Goal: Task Accomplishment & Management: Manage account settings

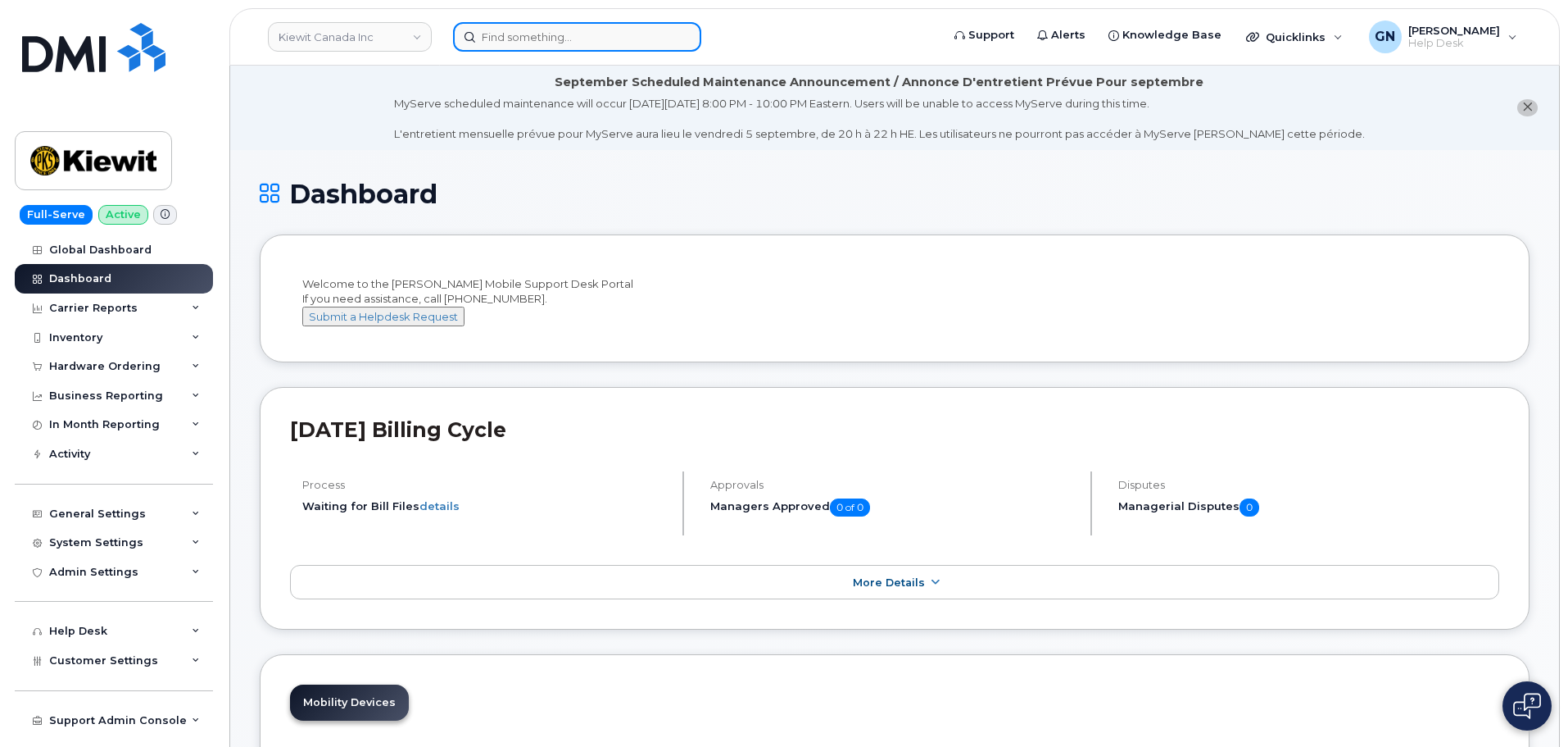
click at [617, 50] on input at bounding box center [577, 37] width 249 height 30
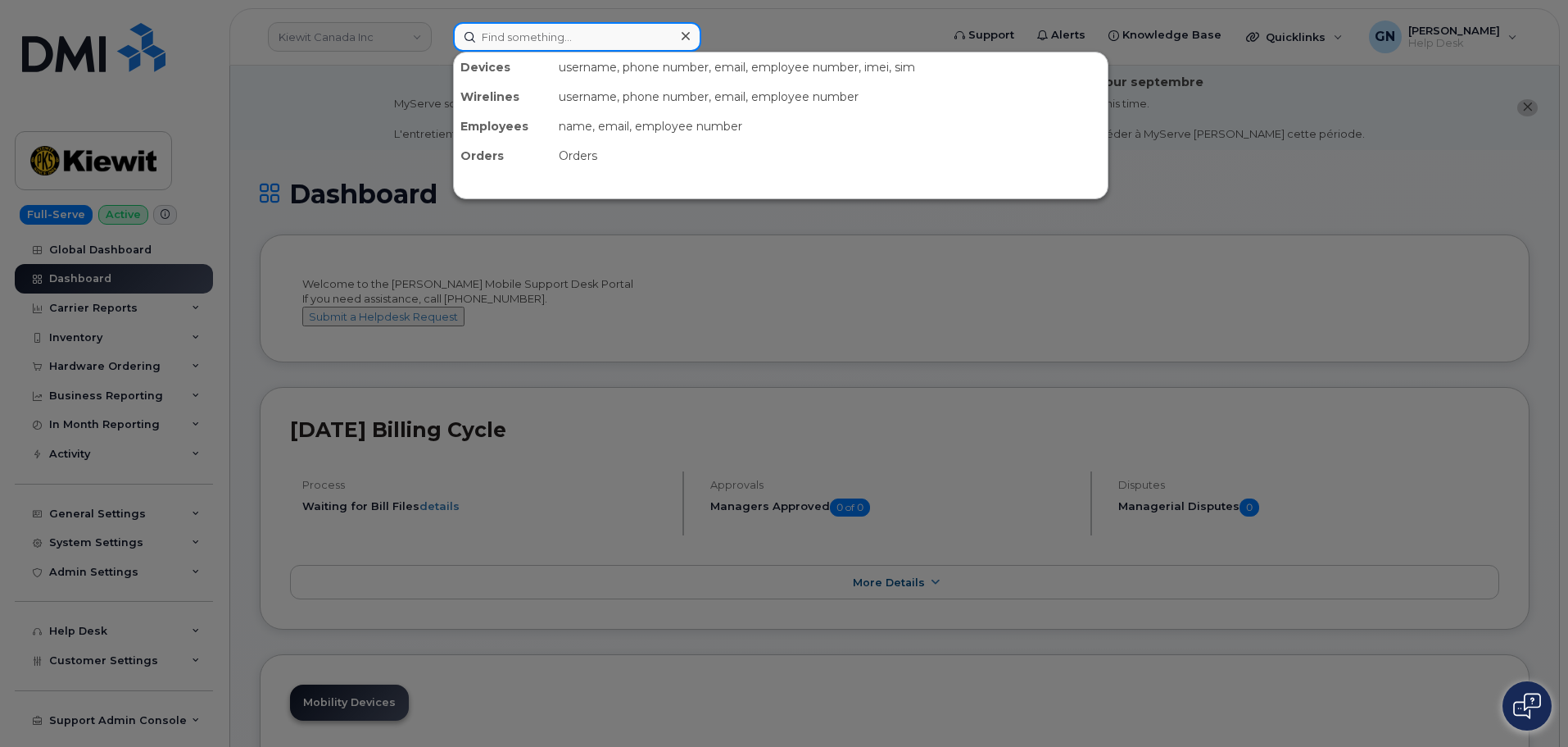
paste input "299471"
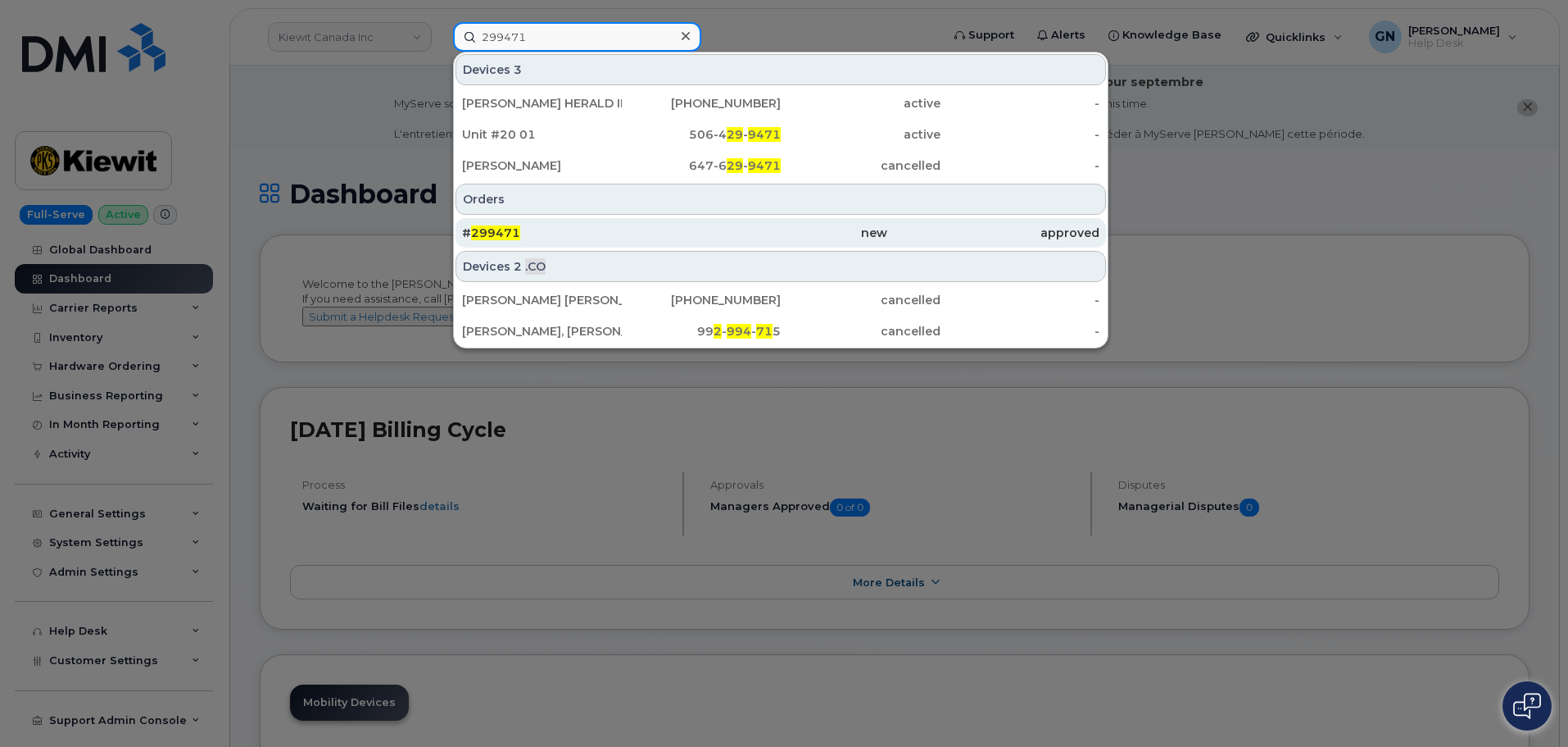
type input "299471"
click at [572, 230] on div "# 299471" at bounding box center [568, 233] width 212 height 16
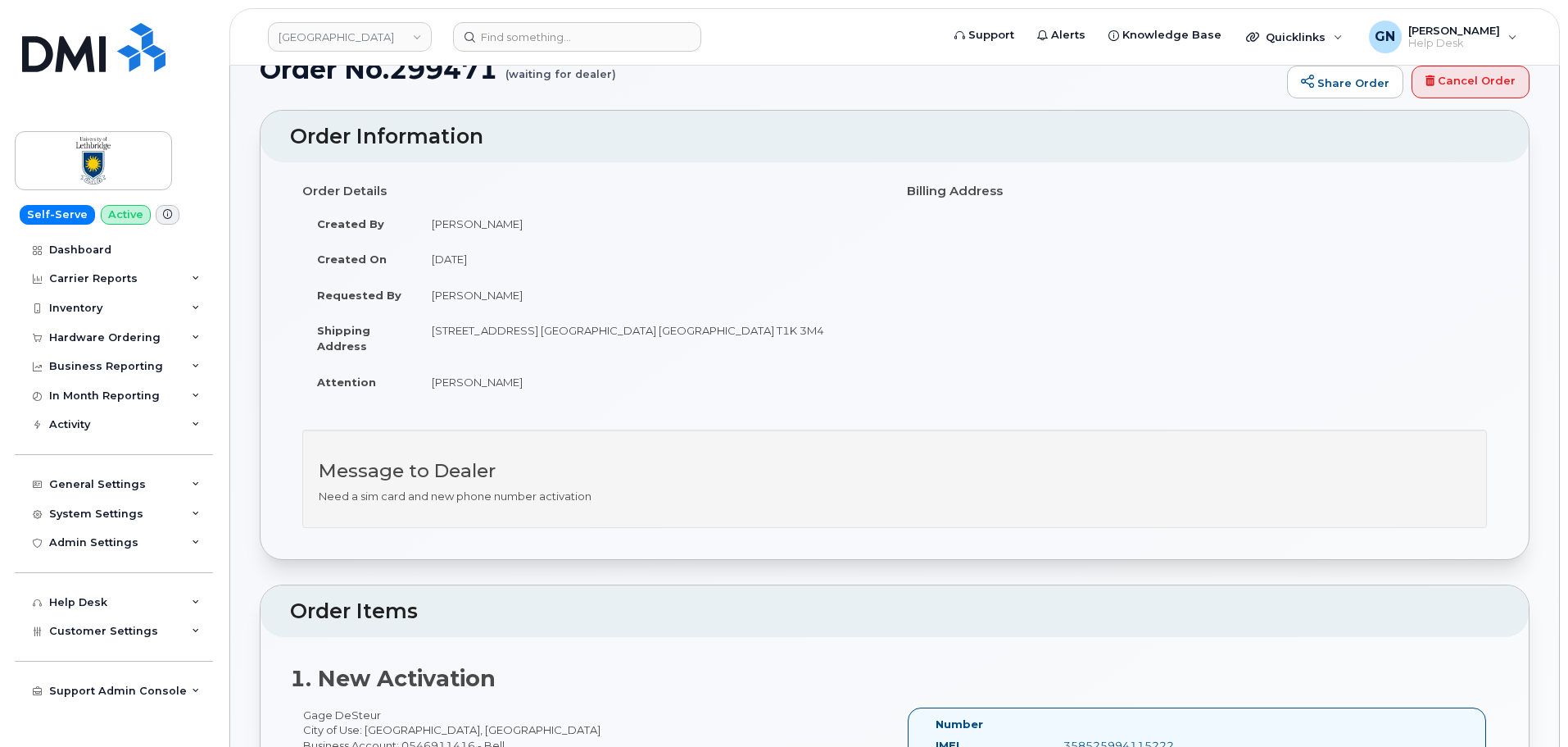
scroll to position [82, 0]
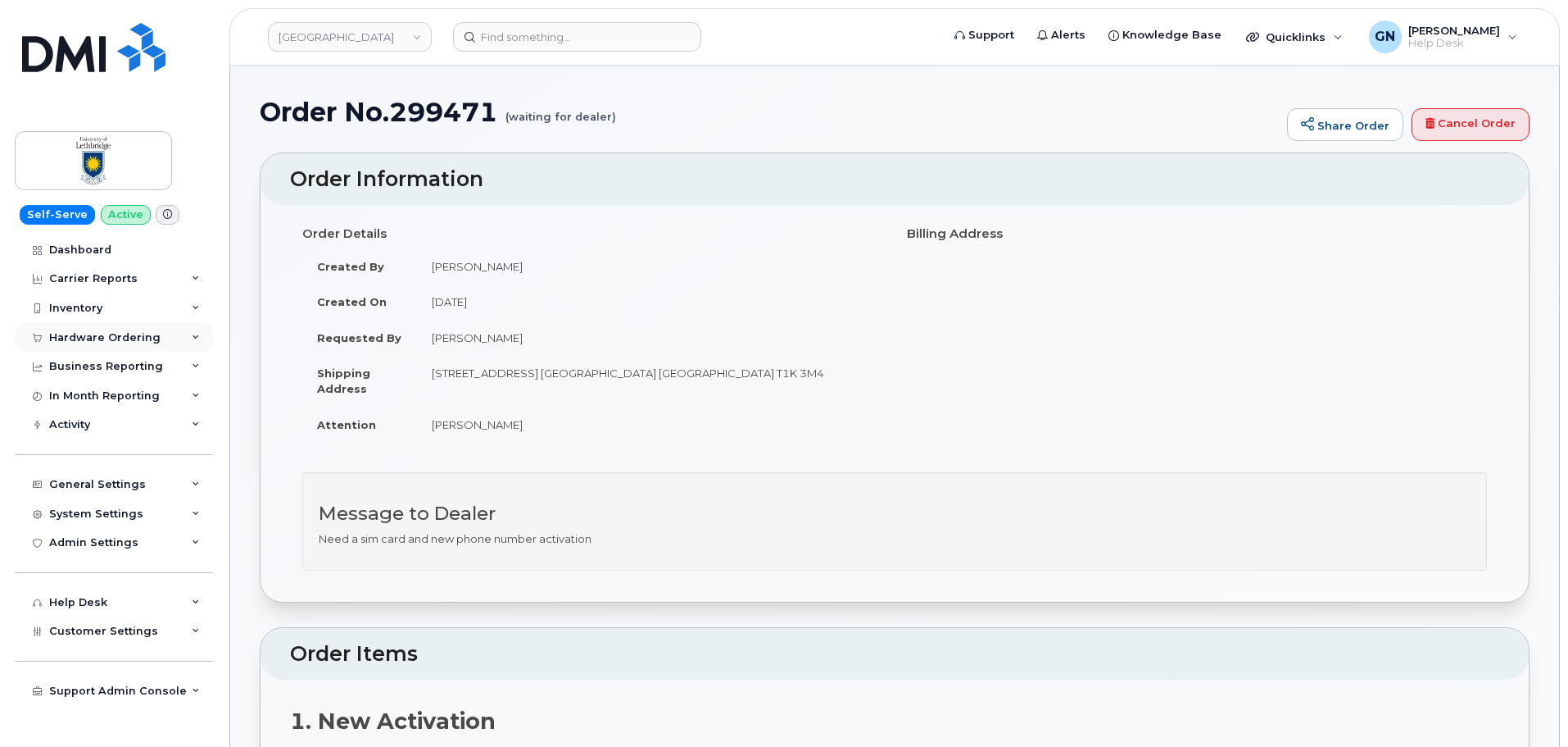
click at [101, 338] on div "Hardware Ordering" at bounding box center [105, 338] width 111 height 13
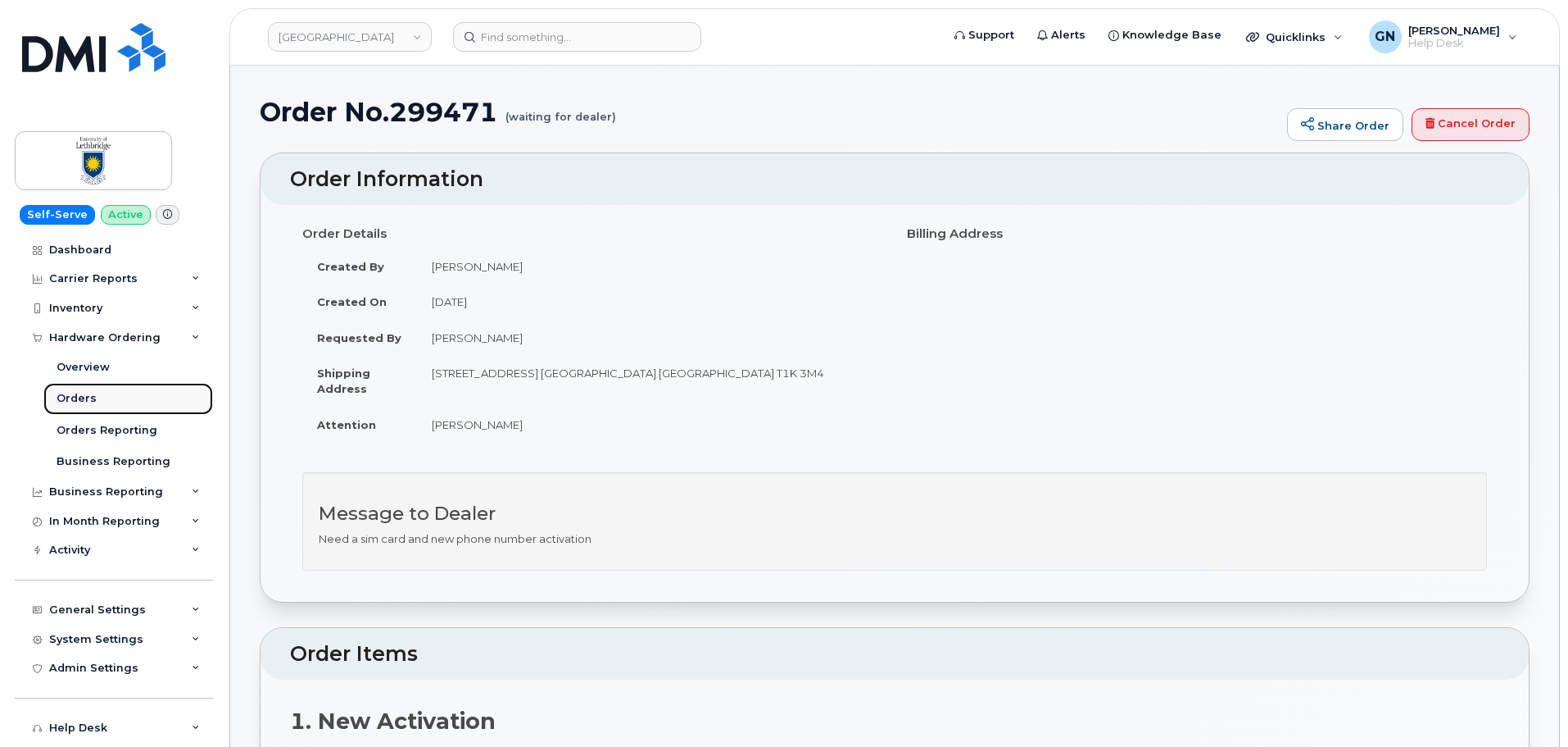
click at [89, 401] on div "Orders" at bounding box center [76, 398] width 40 height 14
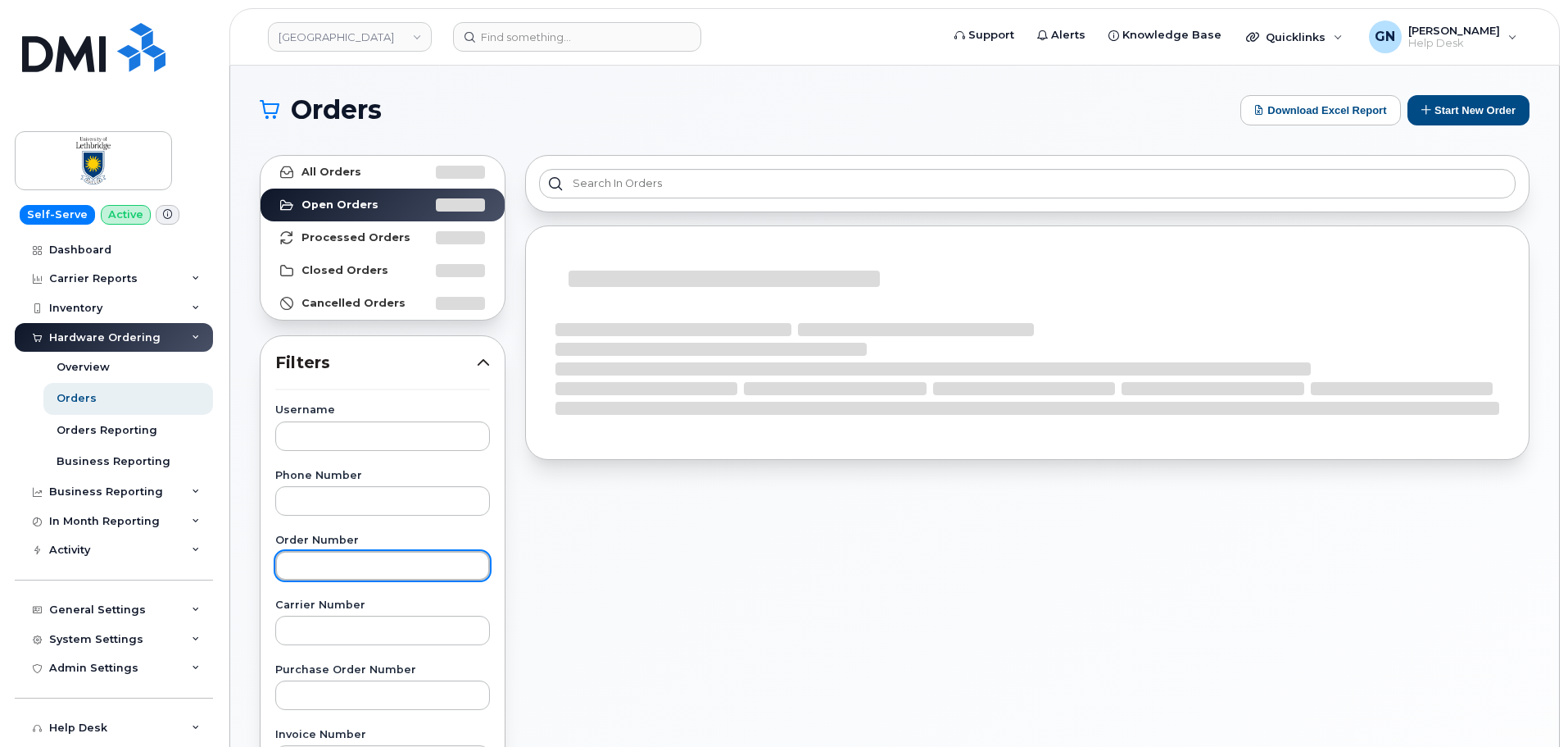
click at [361, 565] on input "text" at bounding box center [382, 565] width 215 height 30
paste input "299471"
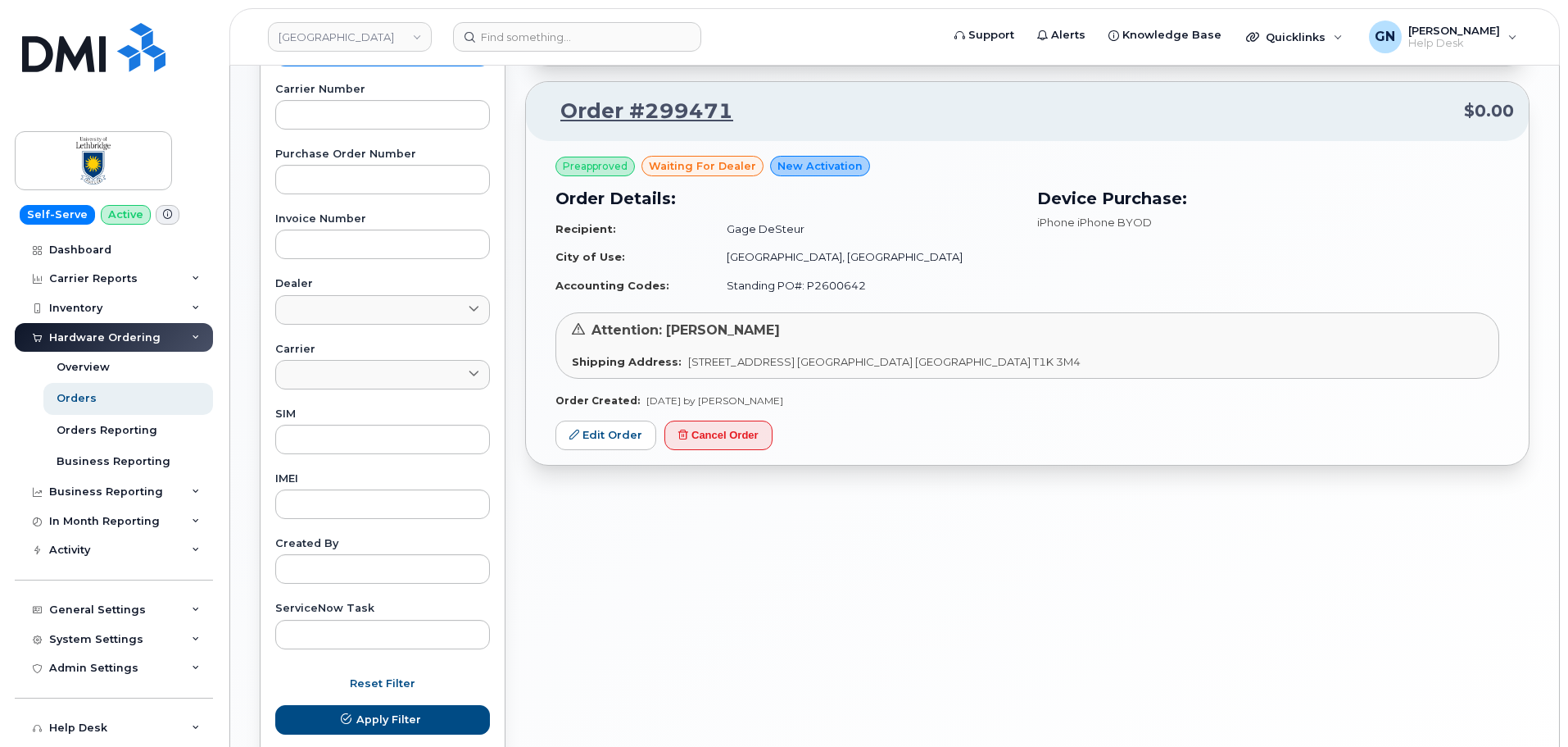
scroll to position [622, 0]
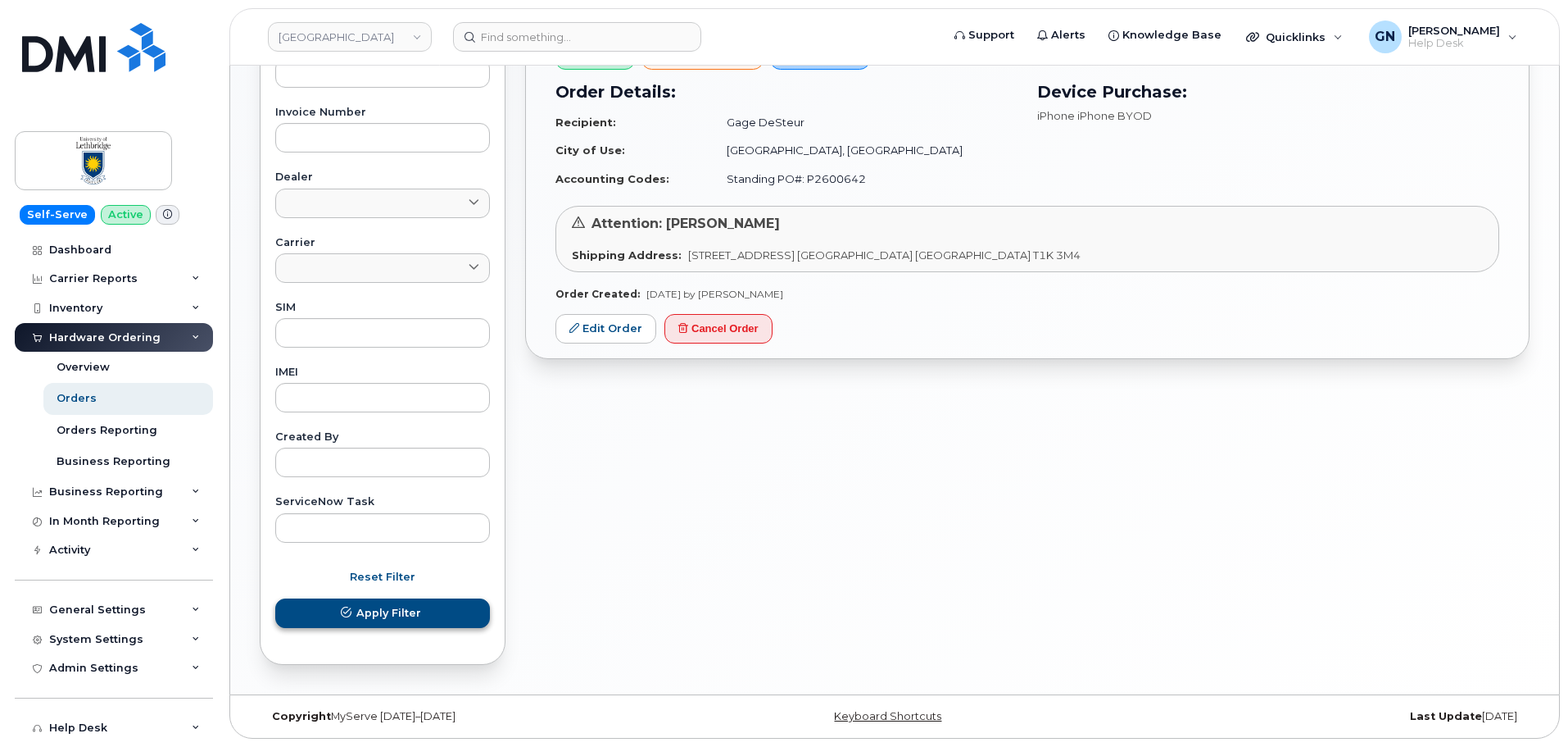
type input "299471"
click at [376, 613] on span "Apply Filter" at bounding box center [389, 612] width 65 height 15
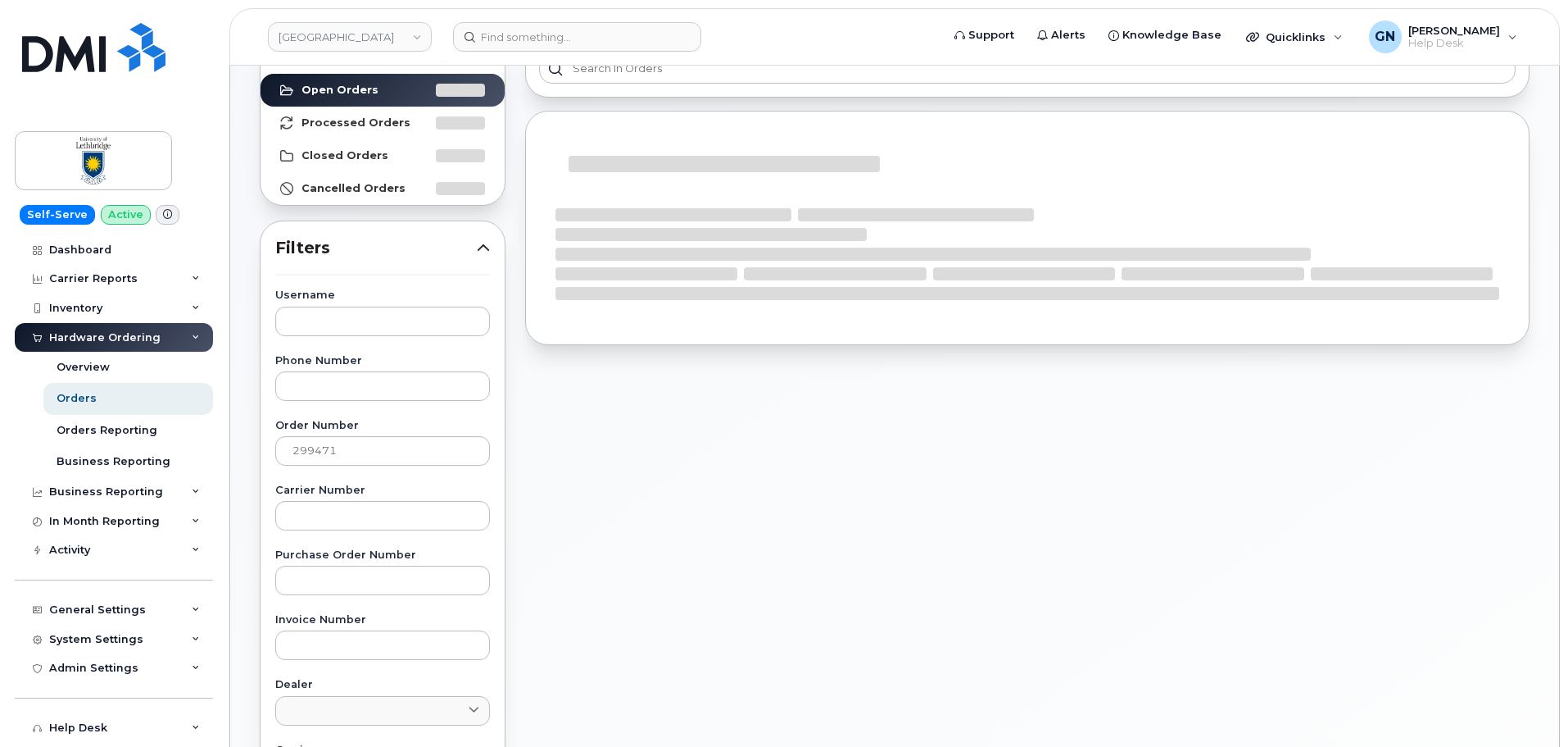
scroll to position [0, 0]
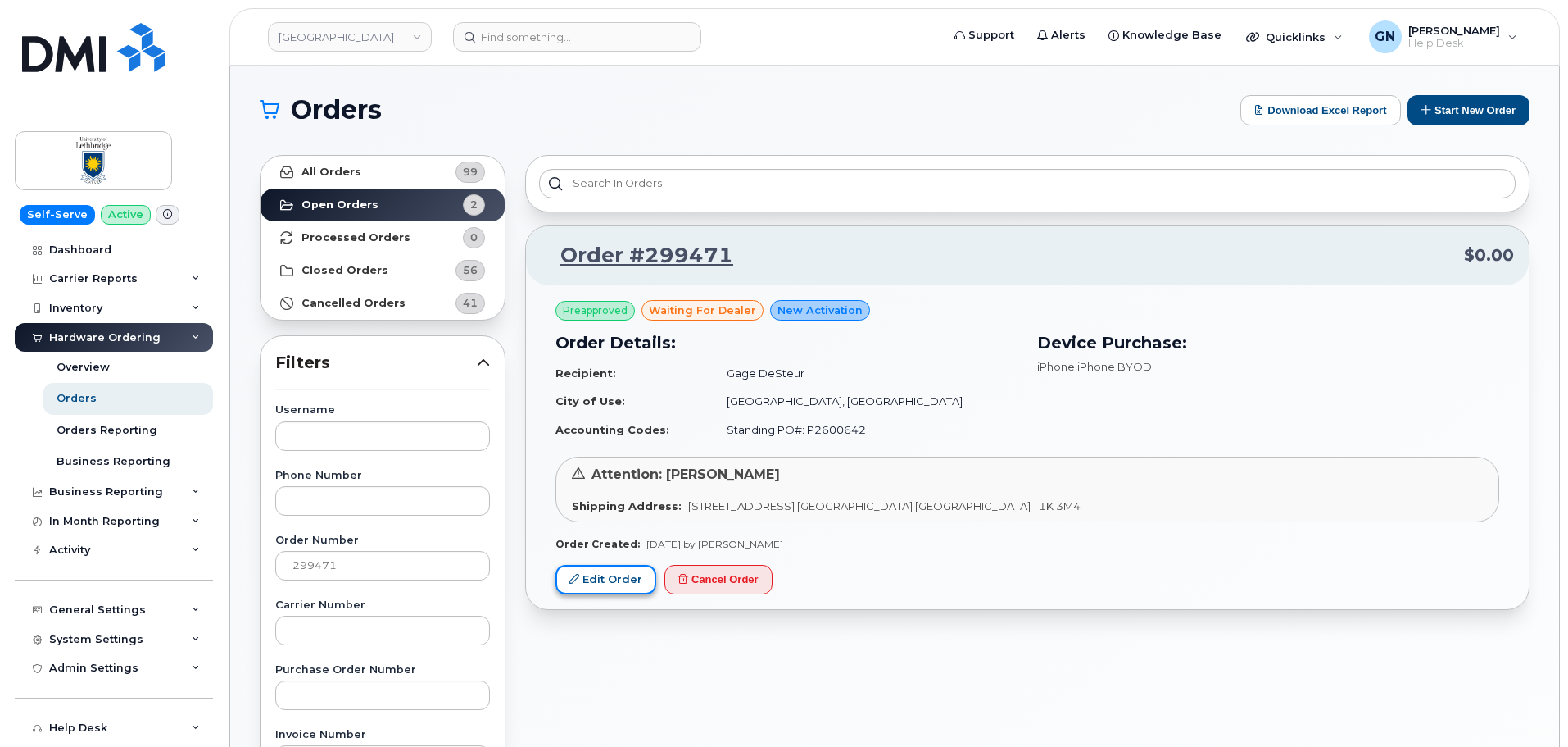
click at [617, 580] on link "Edit Order" at bounding box center [606, 580] width 101 height 31
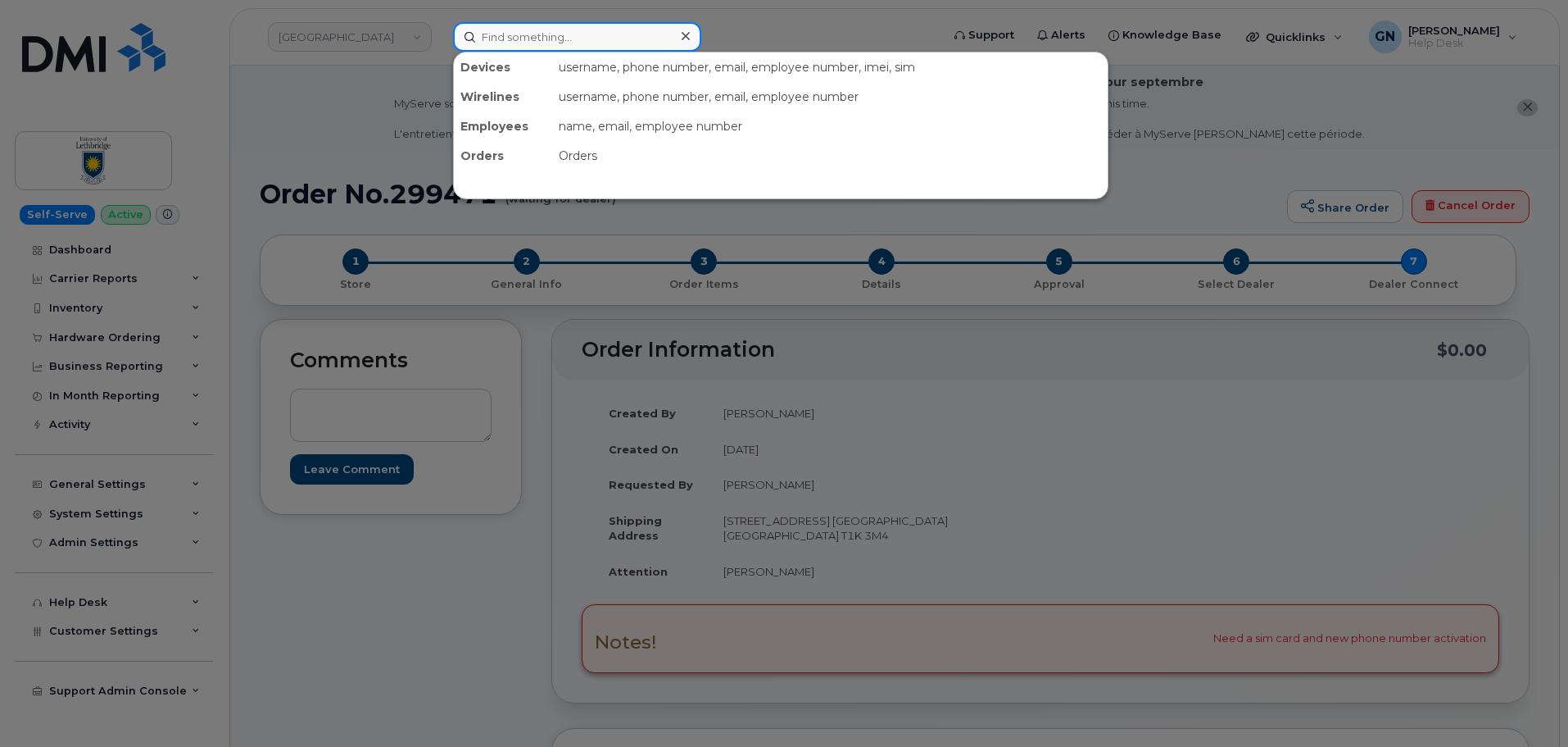
click at [520, 46] on input at bounding box center [577, 37] width 249 height 30
paste input "299725"
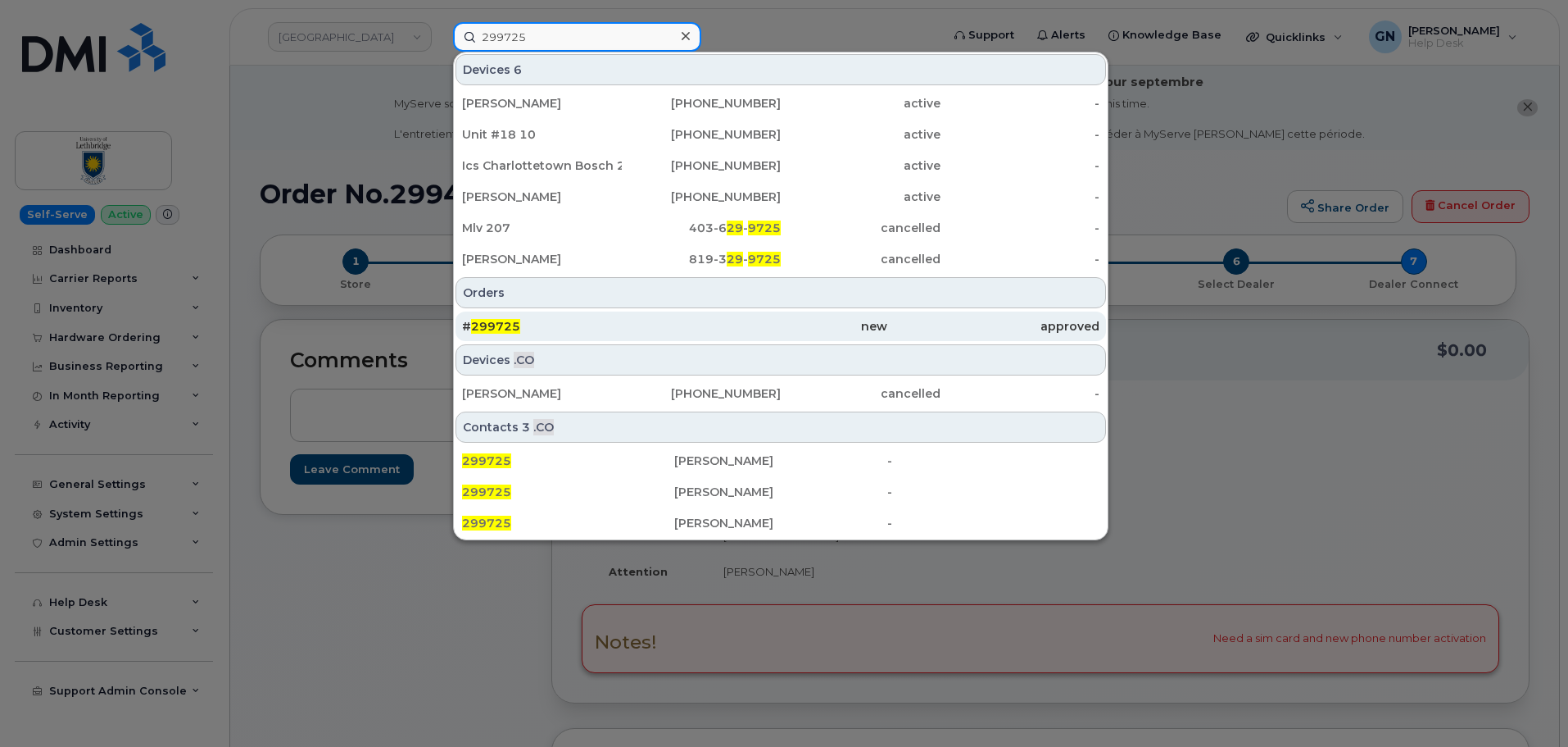
type input "299725"
click at [537, 330] on div "# 299725" at bounding box center [568, 326] width 212 height 16
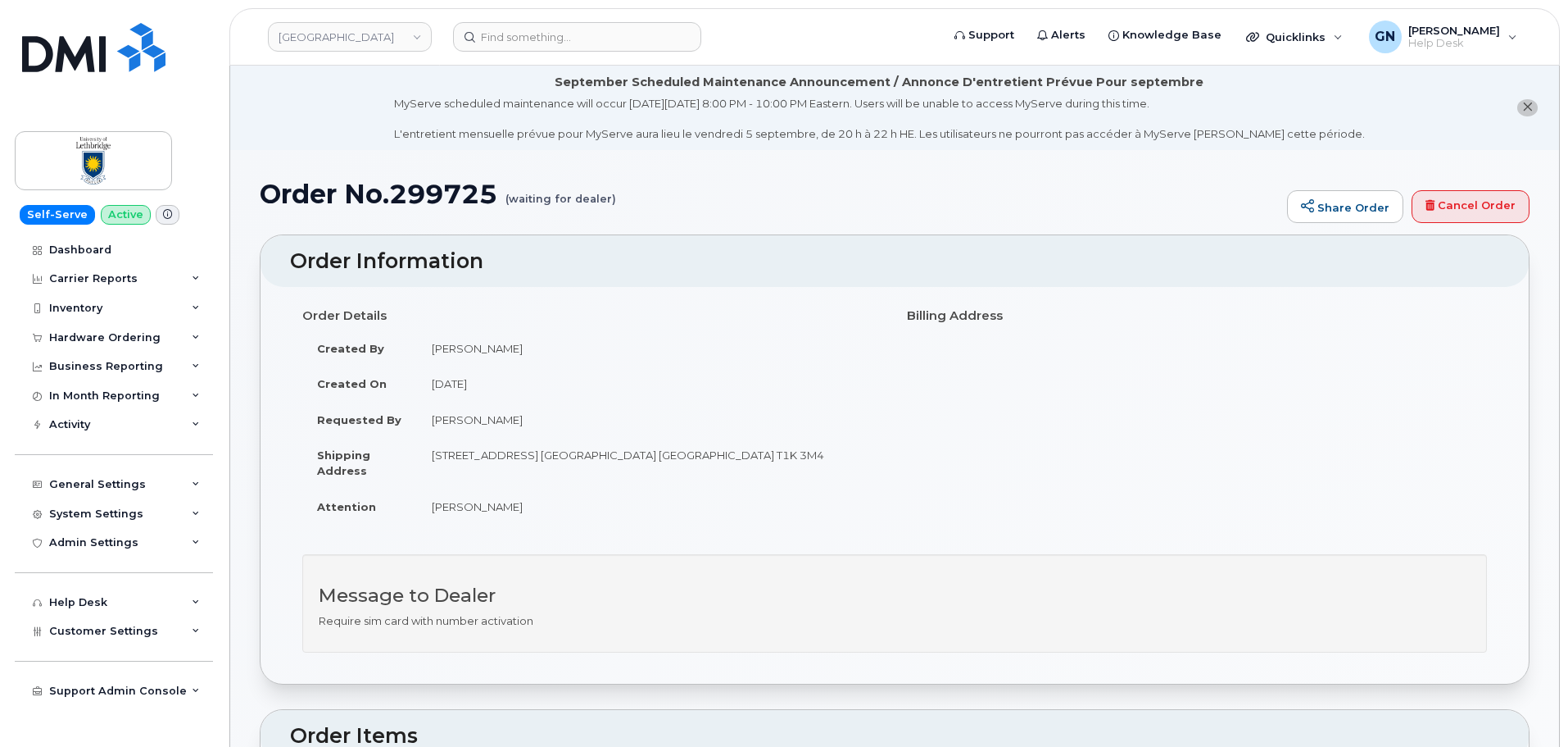
click at [424, 189] on h1 "Order No.299725 (waiting for dealer)" at bounding box center [769, 194] width 1020 height 29
copy h1 "299725"
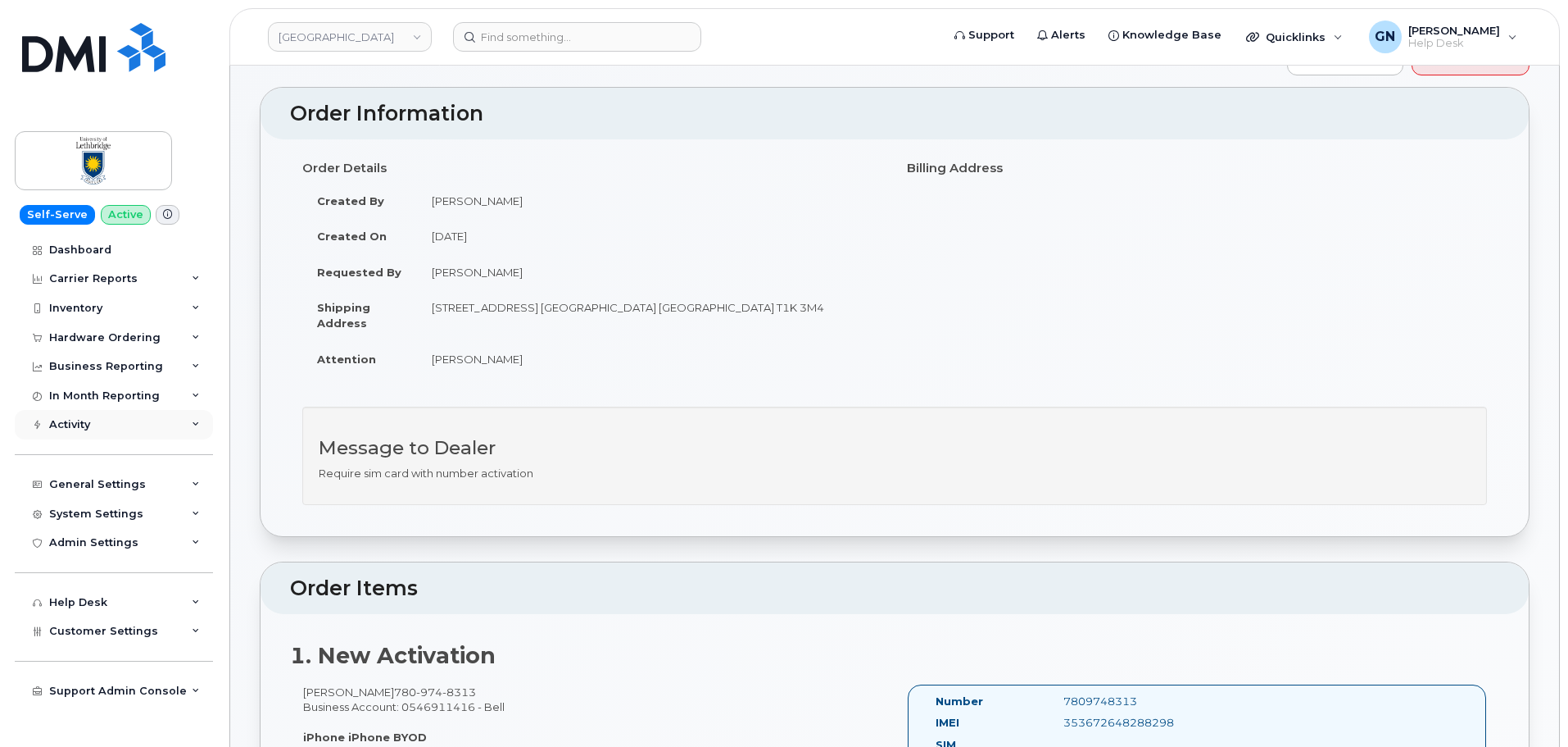
scroll to position [328, 0]
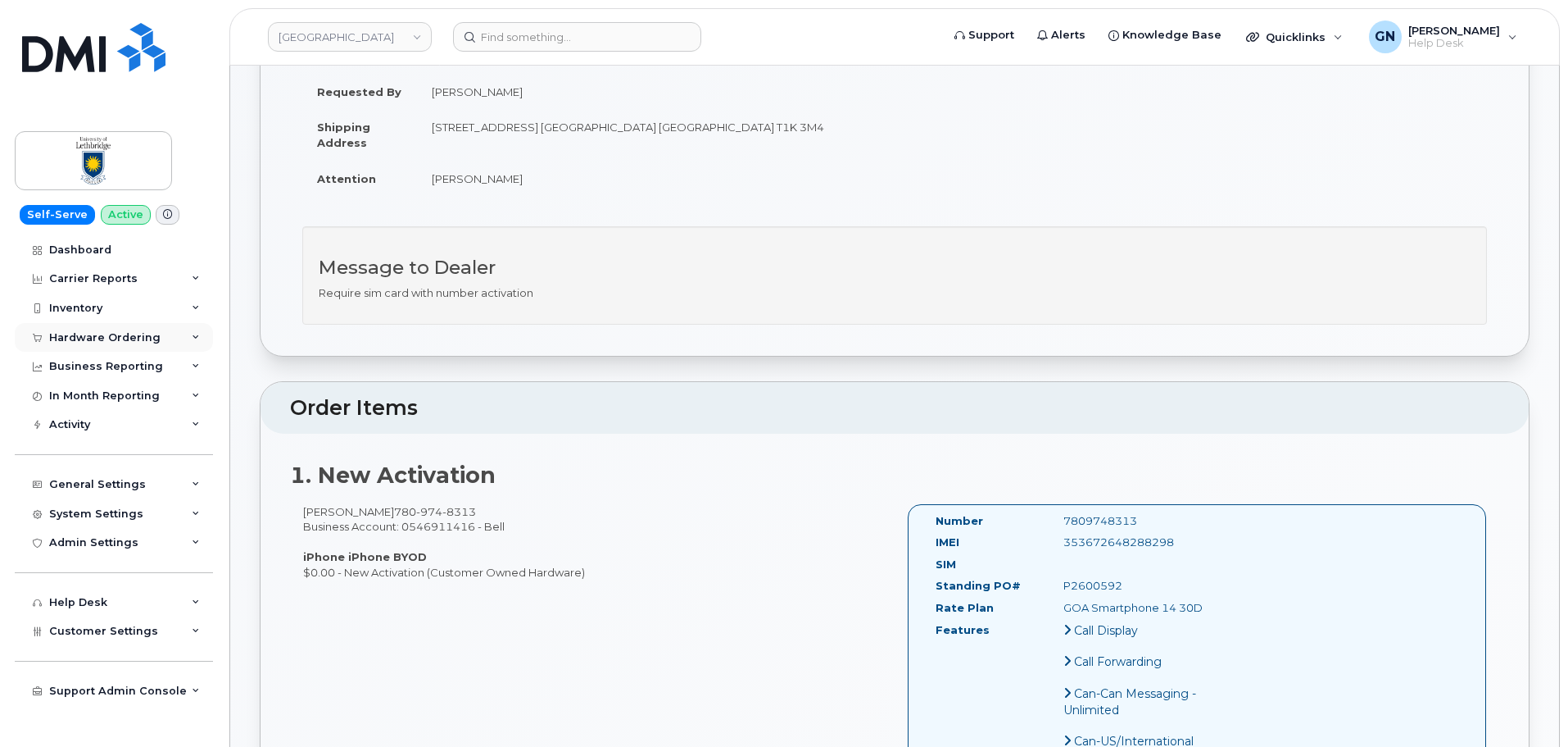
click at [109, 336] on div "Hardware Ordering" at bounding box center [105, 338] width 111 height 13
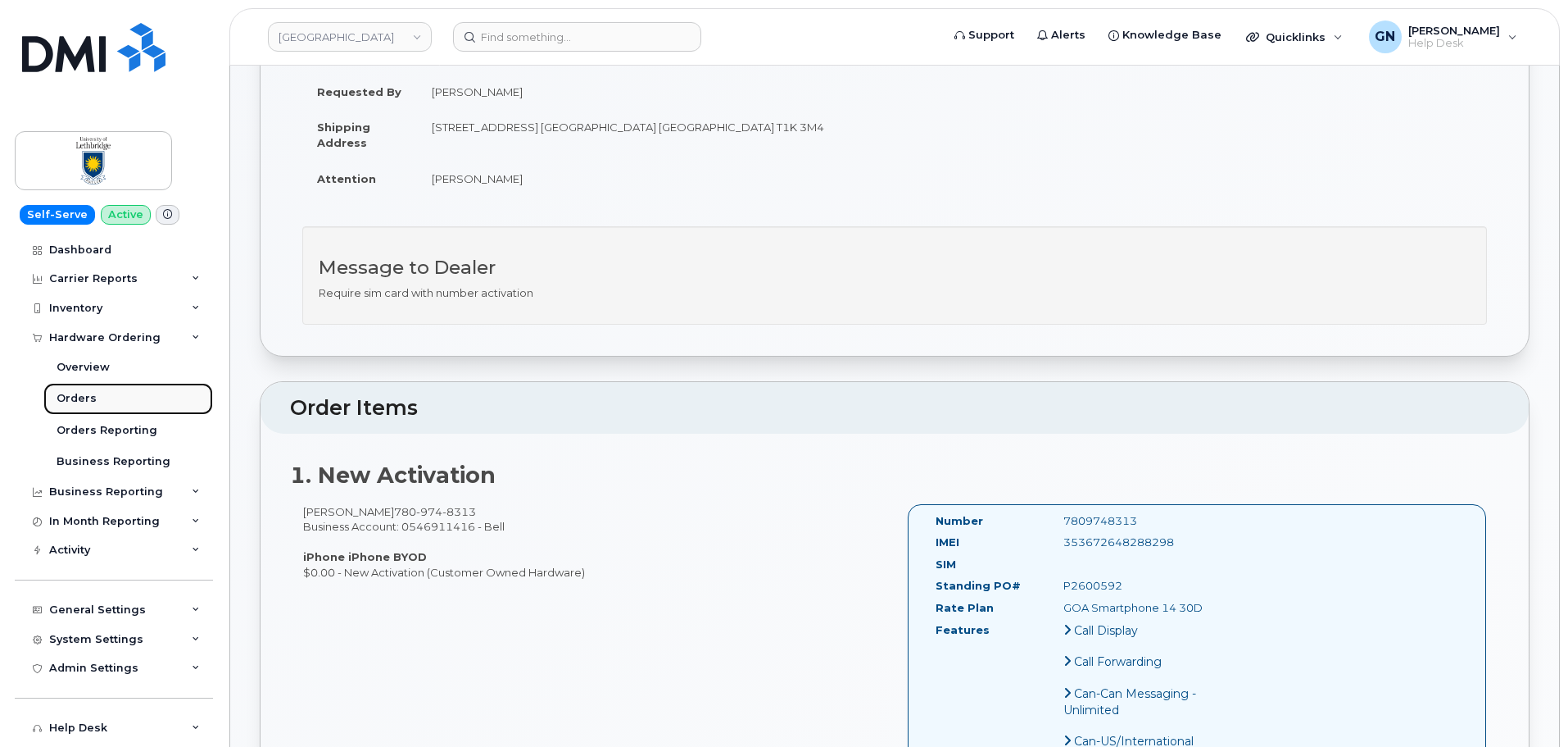
click at [99, 391] on link "Orders" at bounding box center [127, 398] width 170 height 31
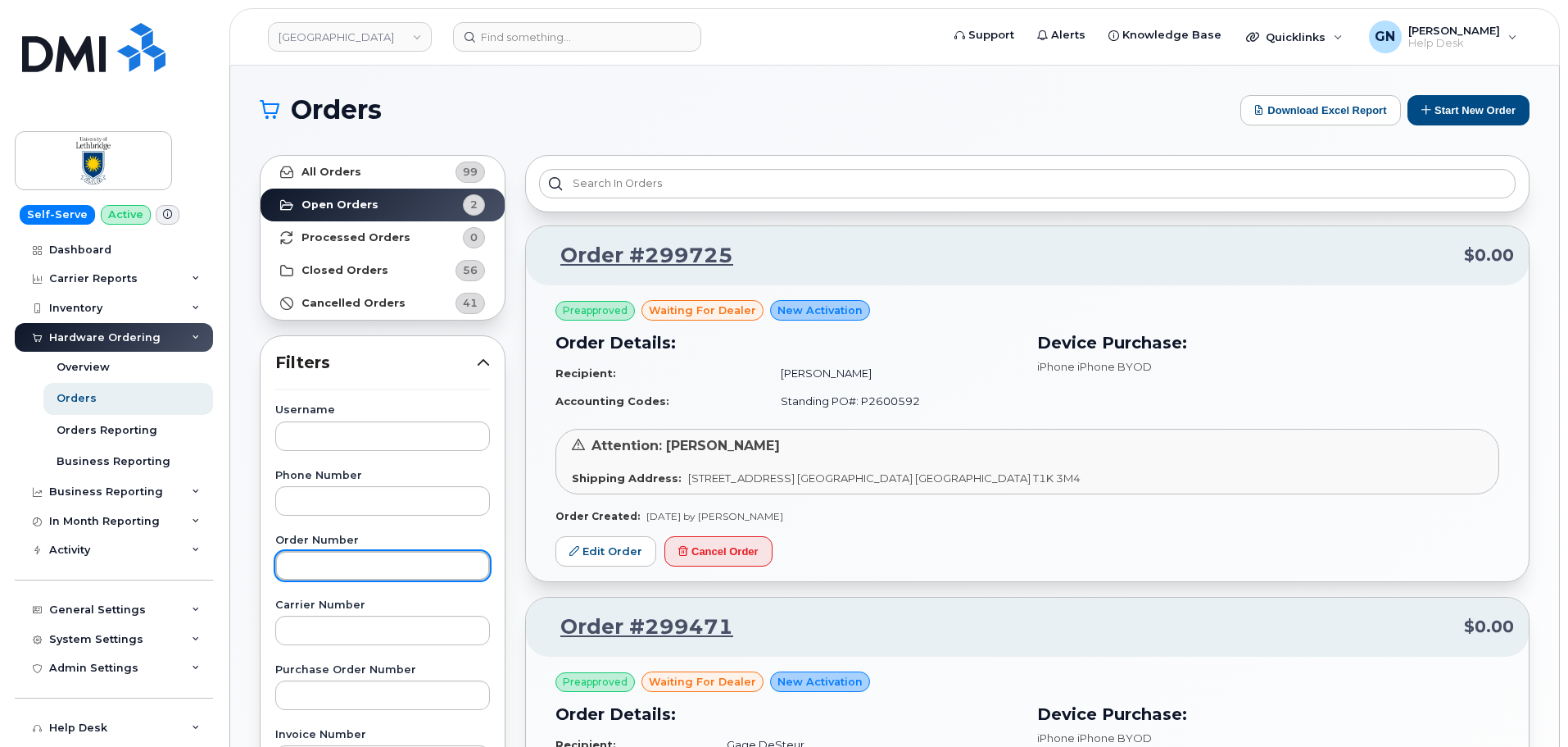
click at [338, 568] on input "text" at bounding box center [382, 565] width 215 height 30
paste input "299725"
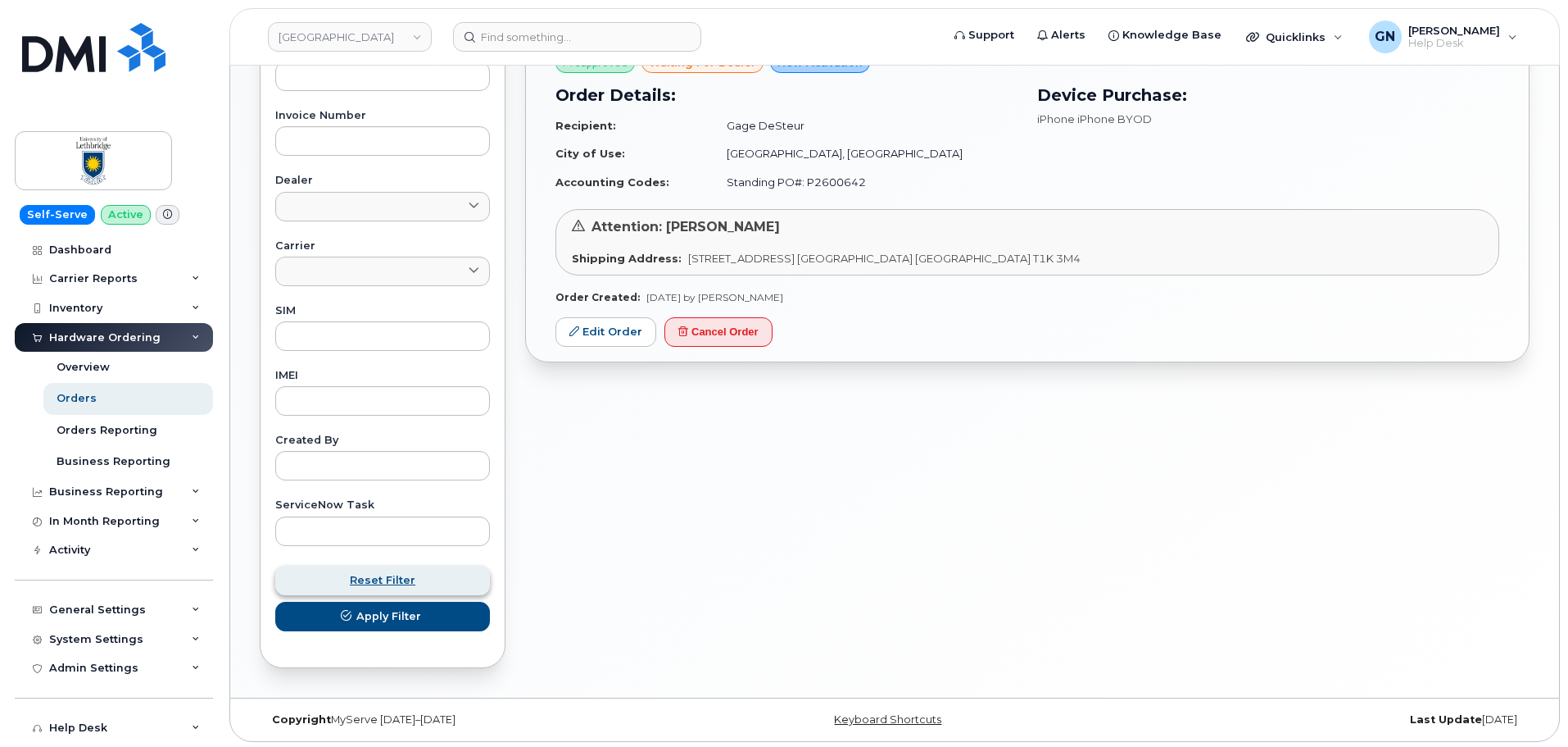
scroll to position [622, 0]
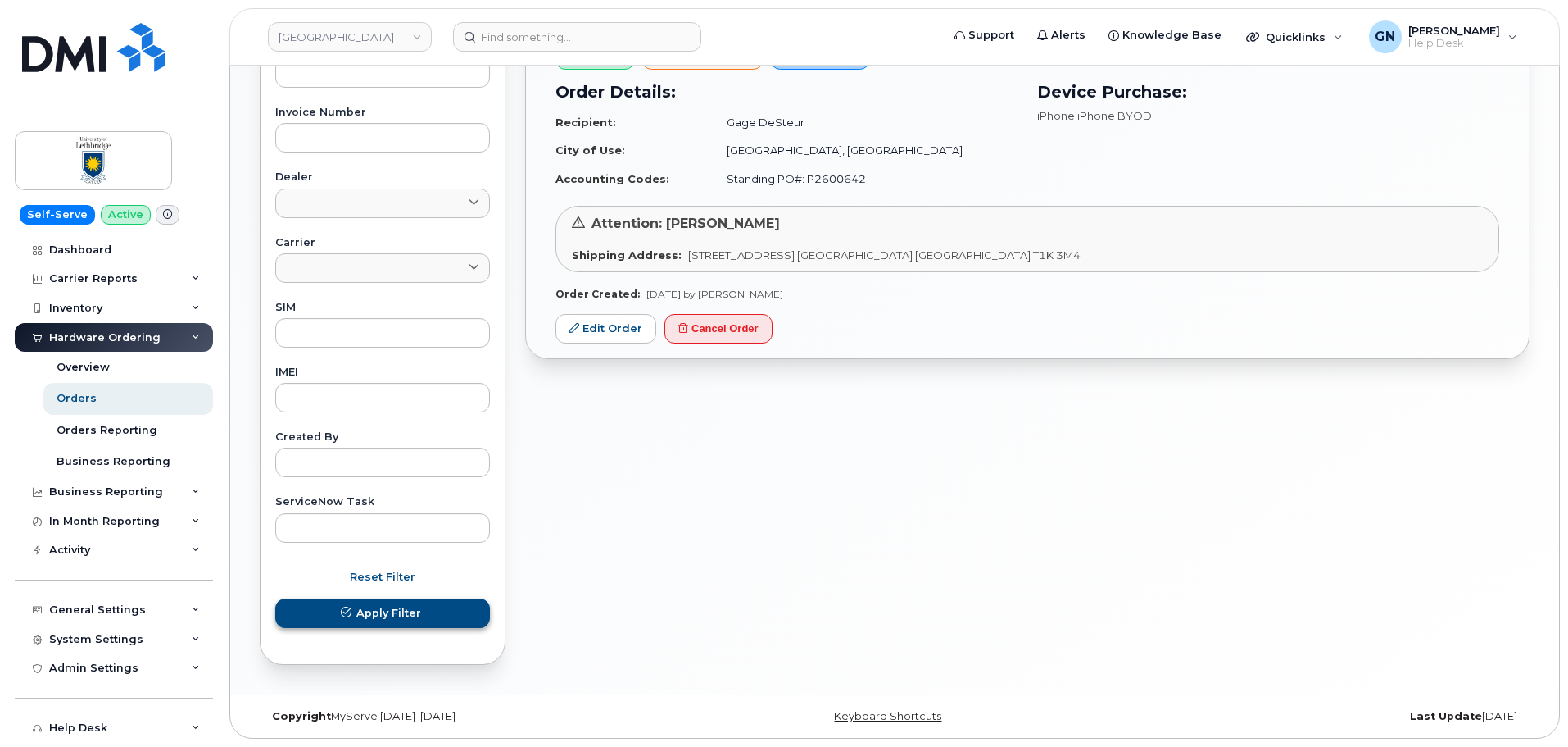
type input "299725"
click at [357, 612] on span "Apply Filter" at bounding box center [389, 612] width 65 height 15
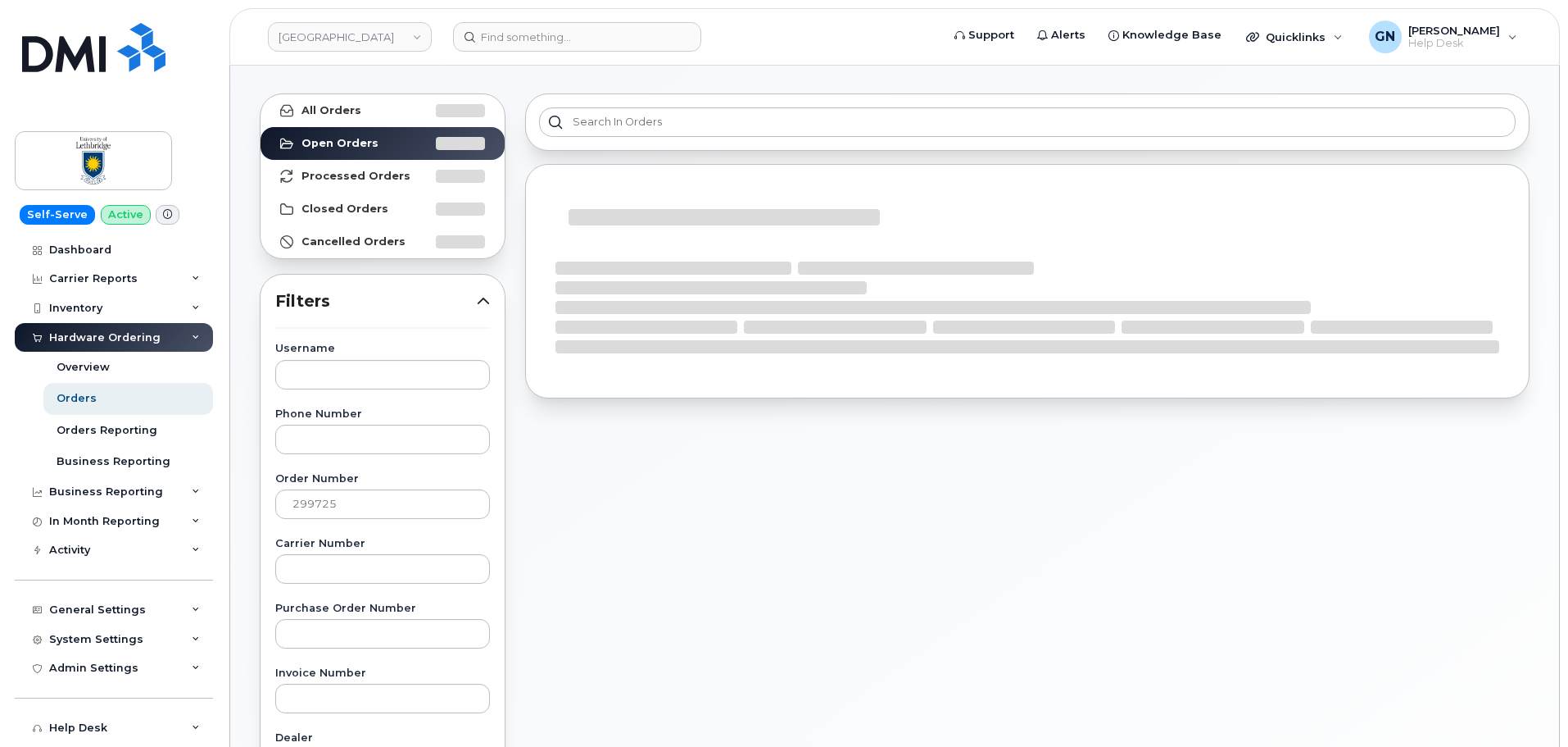
scroll to position [0, 0]
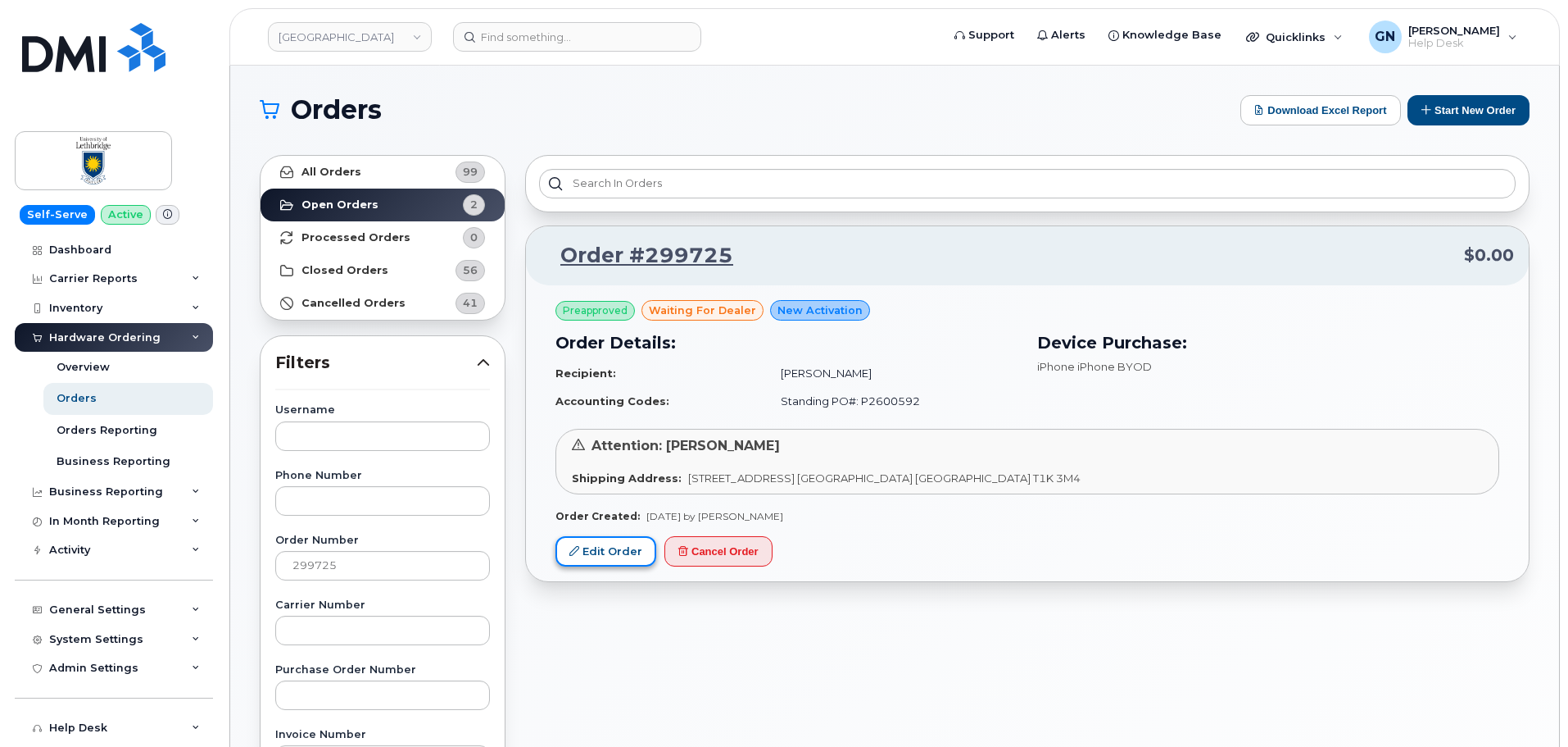
click at [614, 549] on link "Edit Order" at bounding box center [606, 551] width 101 height 31
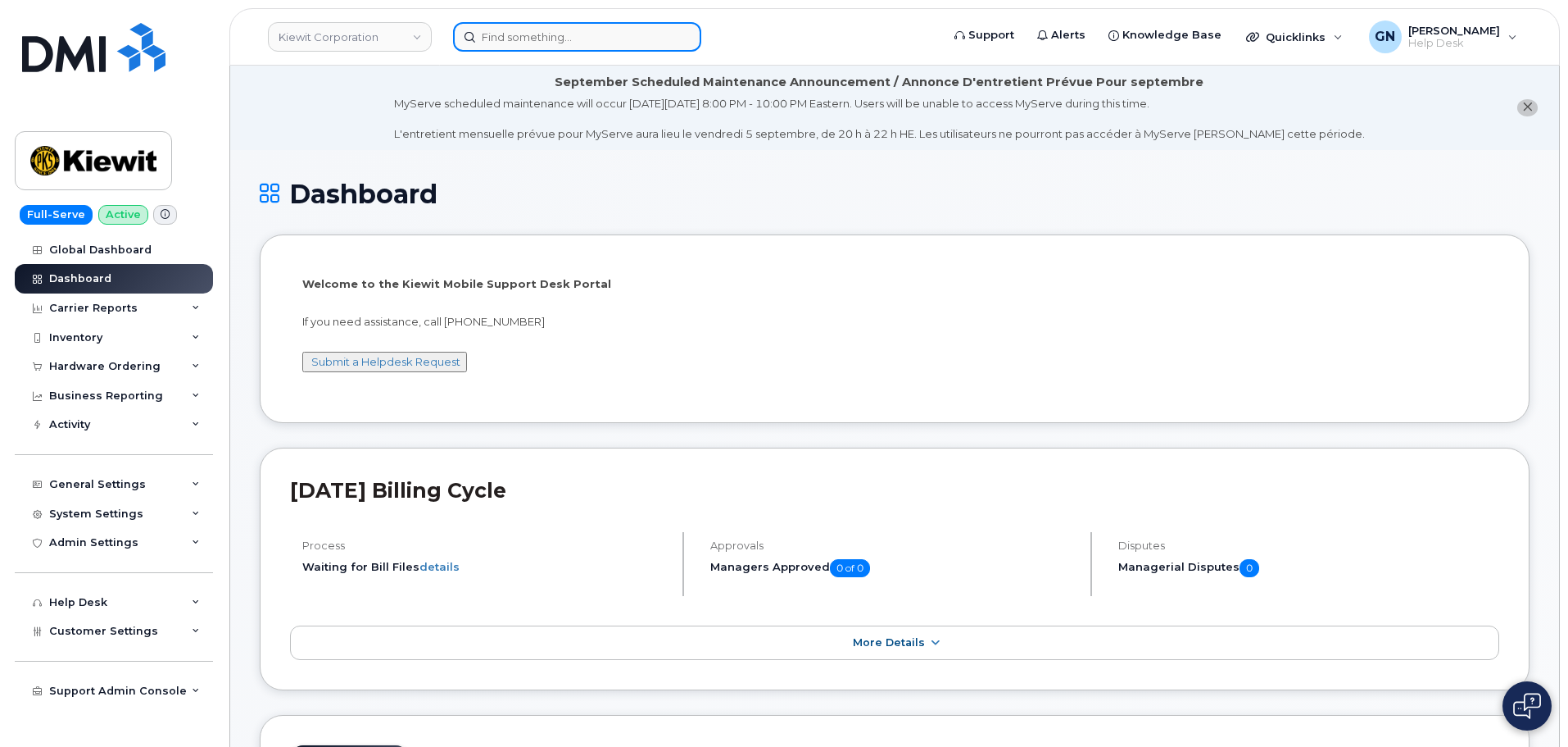
click at [553, 48] on input at bounding box center [577, 37] width 249 height 30
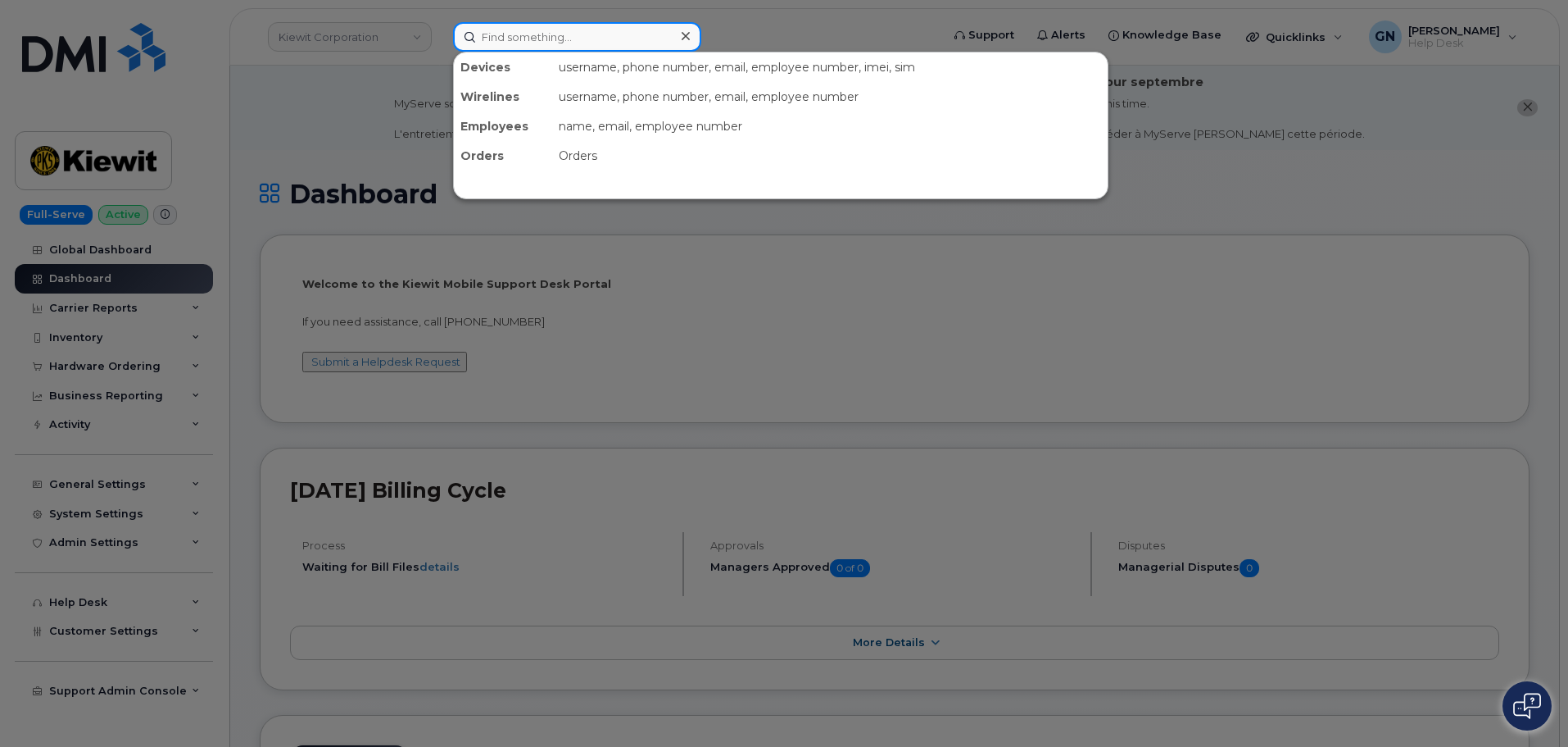
paste input "4034838731"
type input "4034838731"
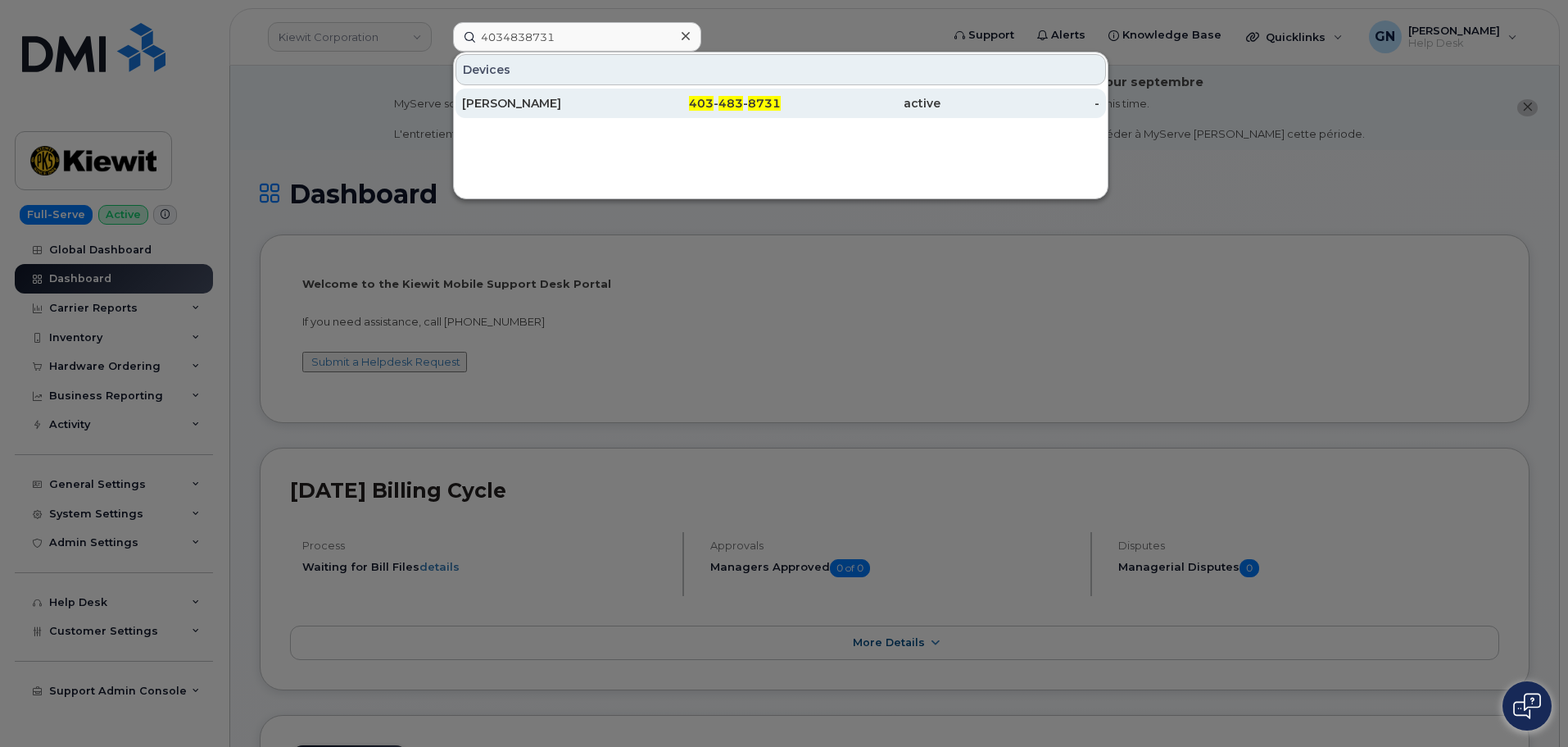
click at [563, 101] on div "[PERSON_NAME]" at bounding box center [542, 103] width 160 height 16
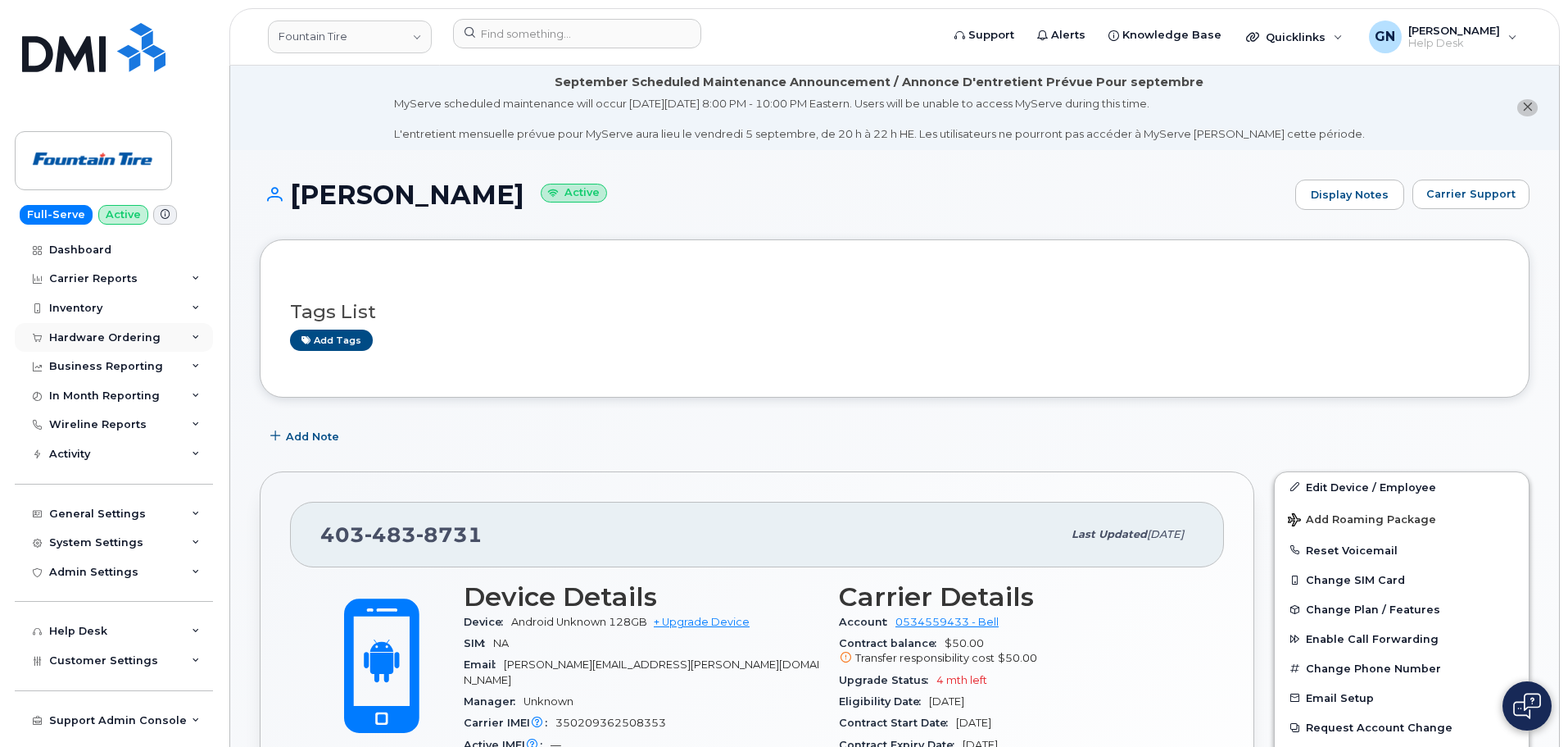
click at [110, 344] on div "Hardware Ordering" at bounding box center [113, 338] width 198 height 30
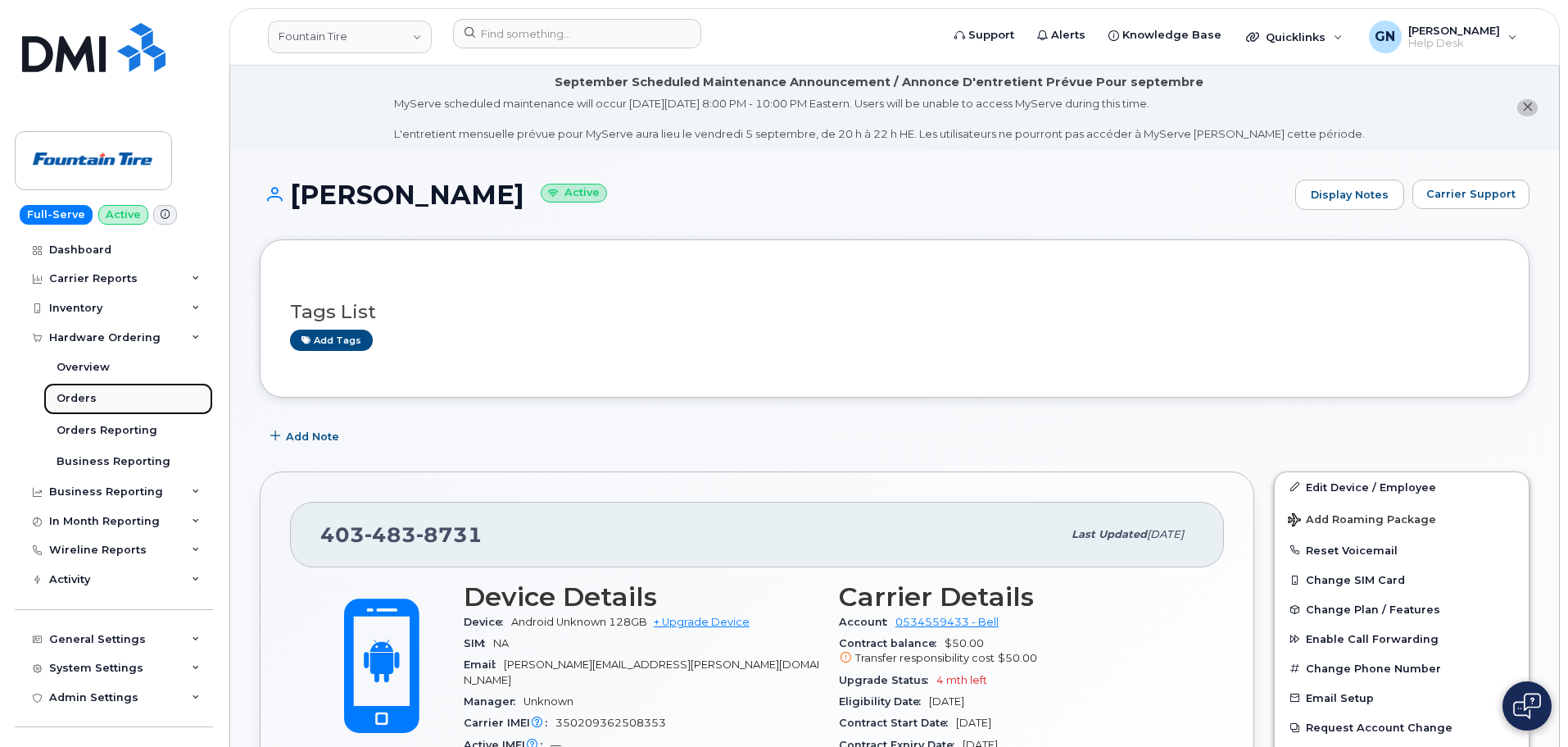
click at [87, 403] on div "Orders" at bounding box center [76, 398] width 40 height 14
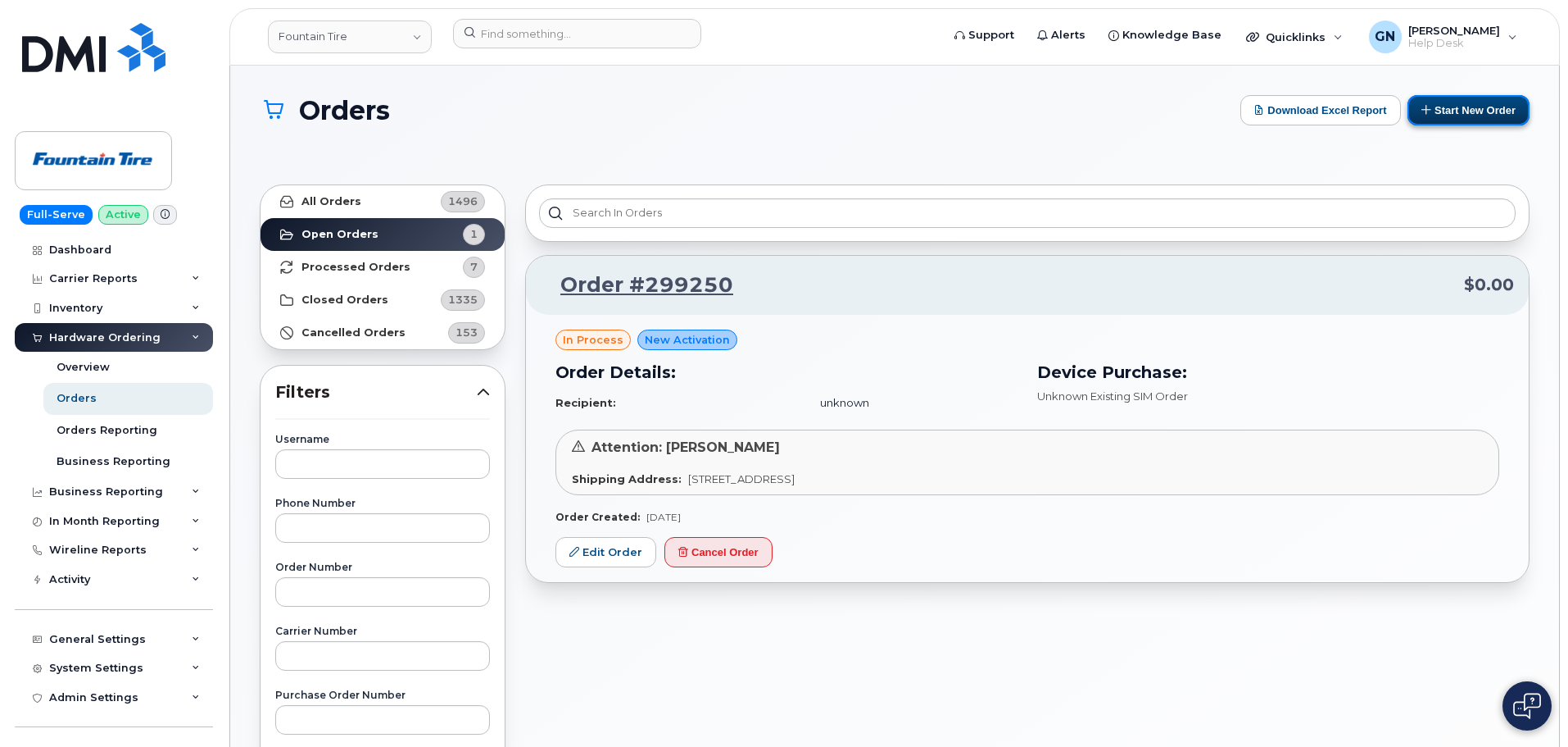
click at [1453, 116] on button "Start New Order" at bounding box center [1468, 110] width 122 height 31
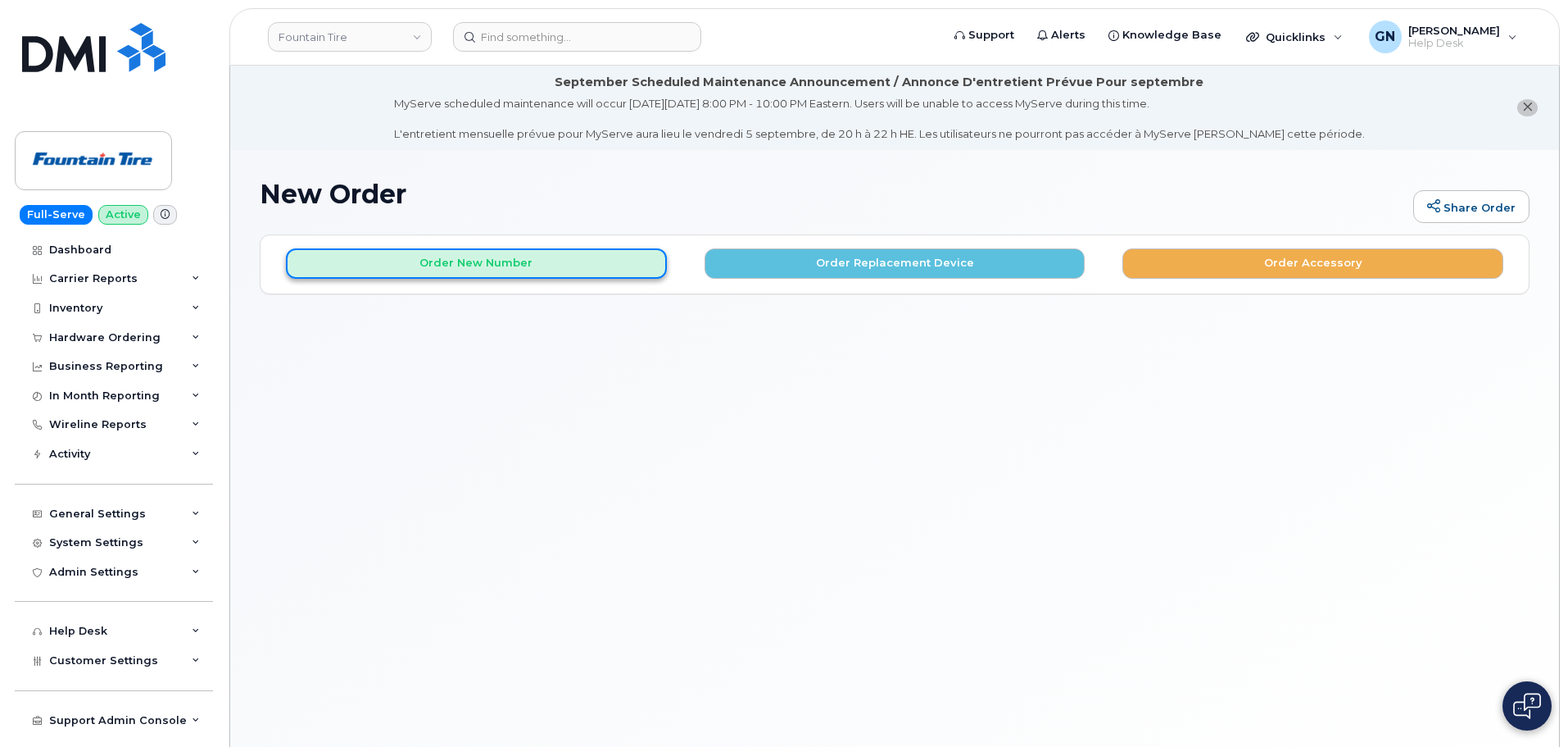
click at [521, 272] on button "Order New Number" at bounding box center [477, 264] width 381 height 31
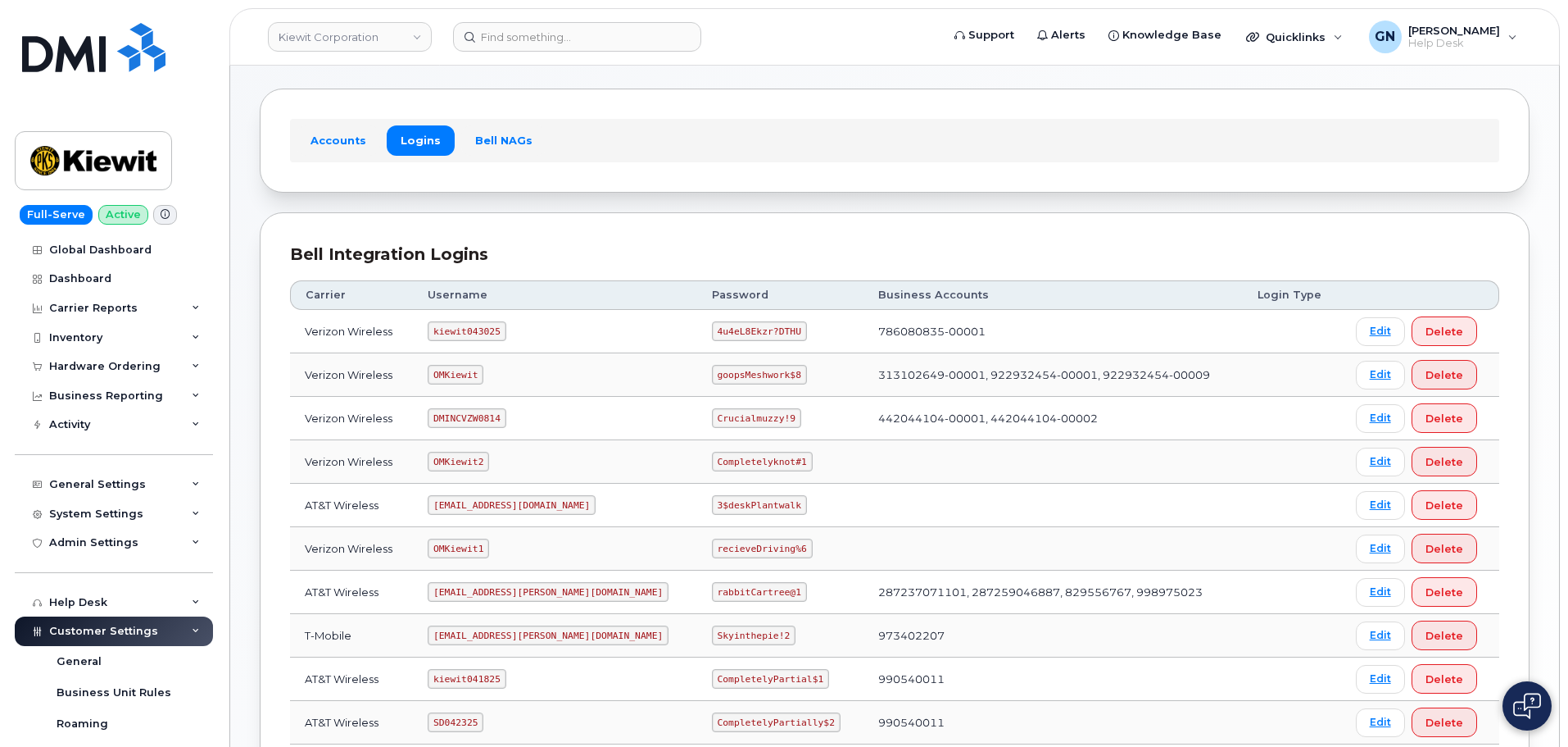
scroll to position [164, 0]
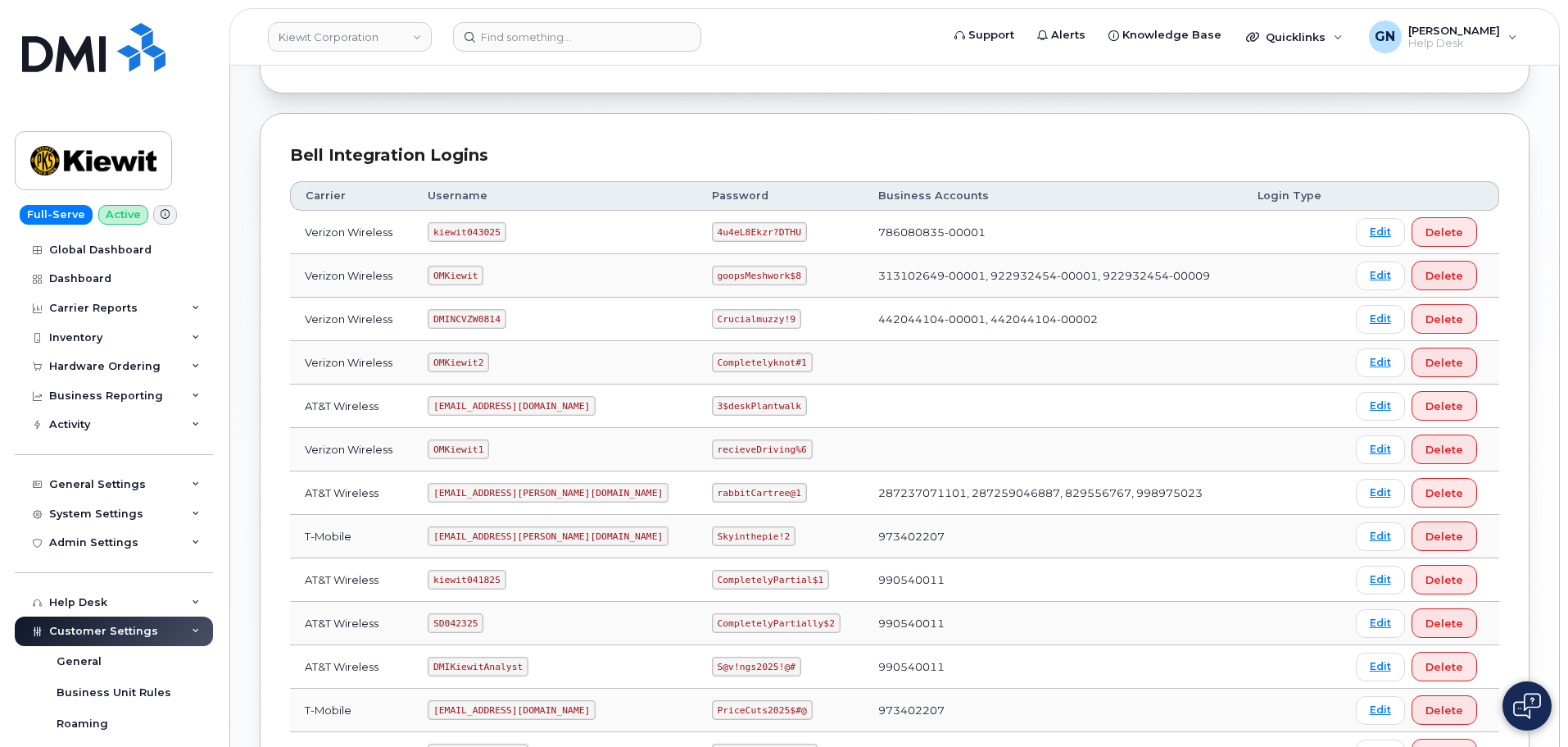
click at [489, 225] on code "kiewit043025" at bounding box center [467, 232] width 78 height 20
copy code "kiewit043025"
click at [712, 233] on code "4u4eL8Ekzr?DTHU" at bounding box center [759, 232] width 95 height 20
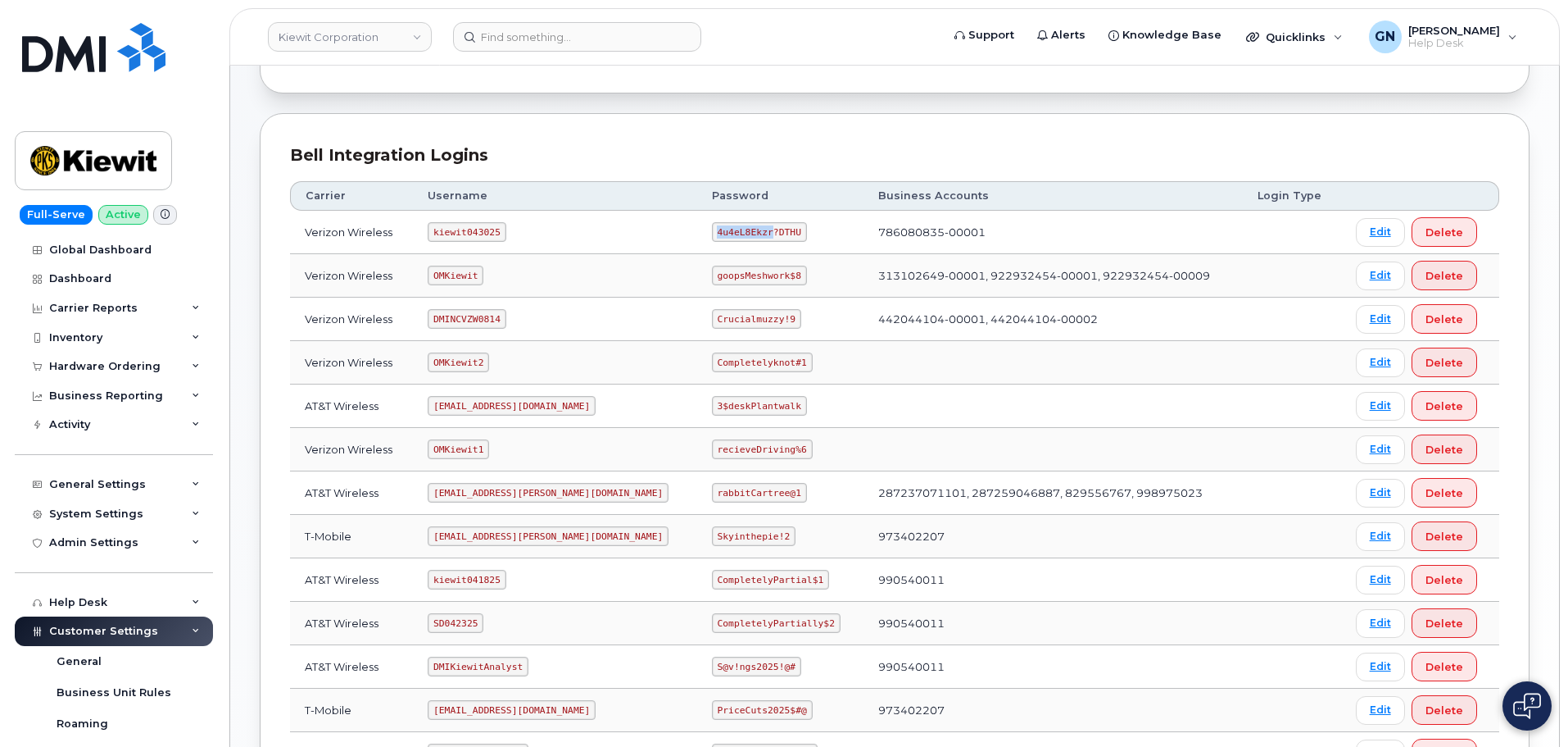
click at [712, 232] on code "4u4eL8Ekzr?DTHU" at bounding box center [759, 232] width 95 height 20
